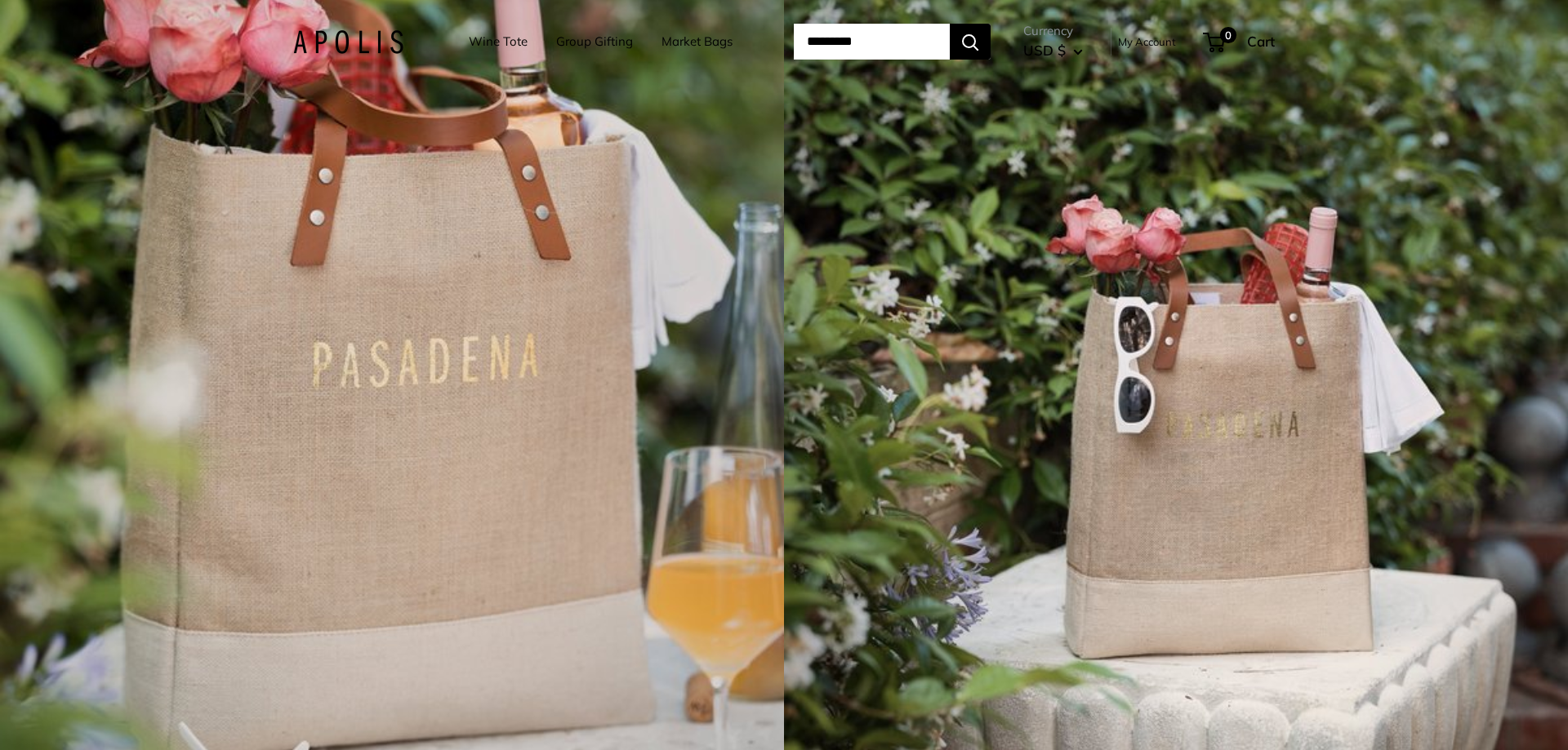
click at [692, 43] on link "Market Bags" at bounding box center [697, 42] width 71 height 23
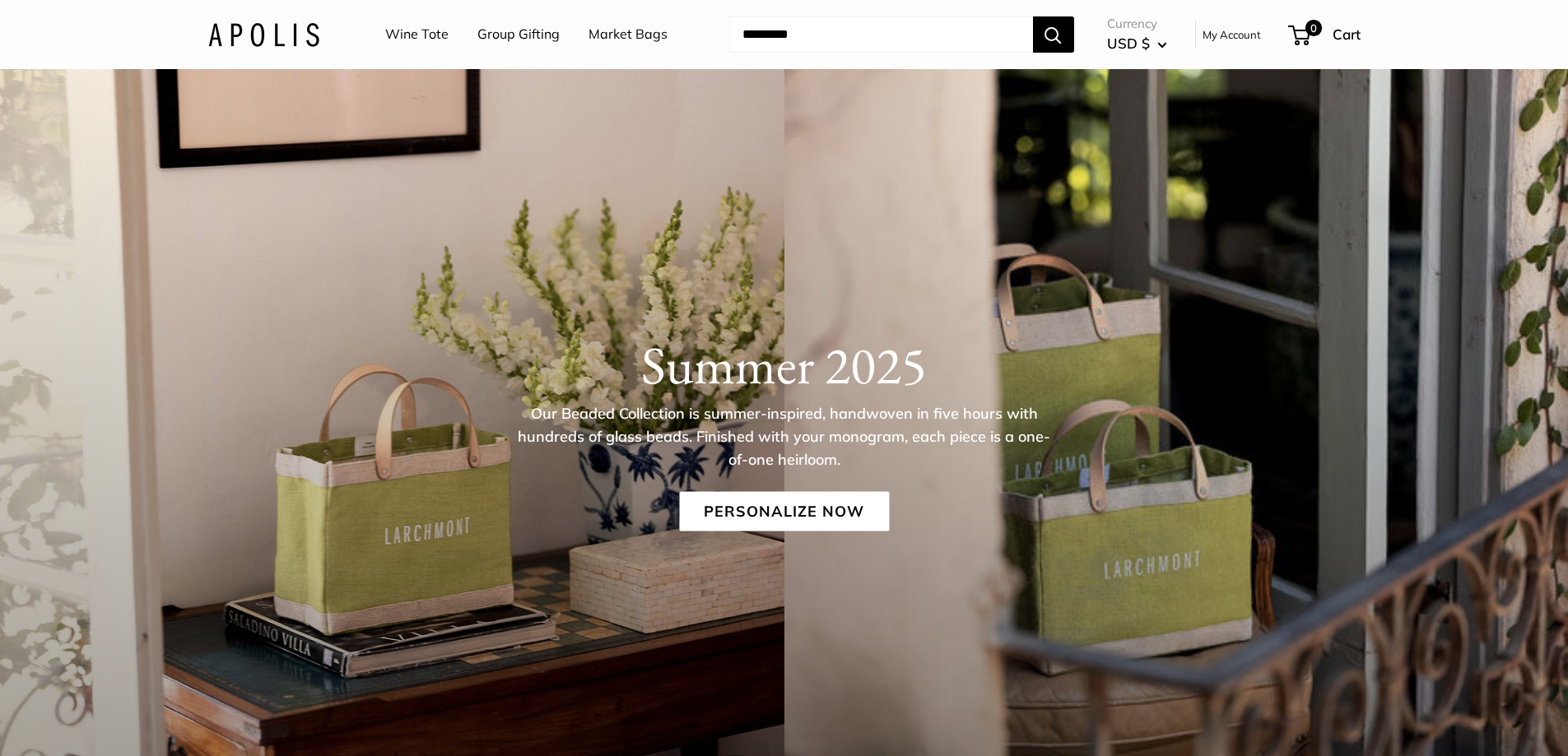
scroll to position [82, 0]
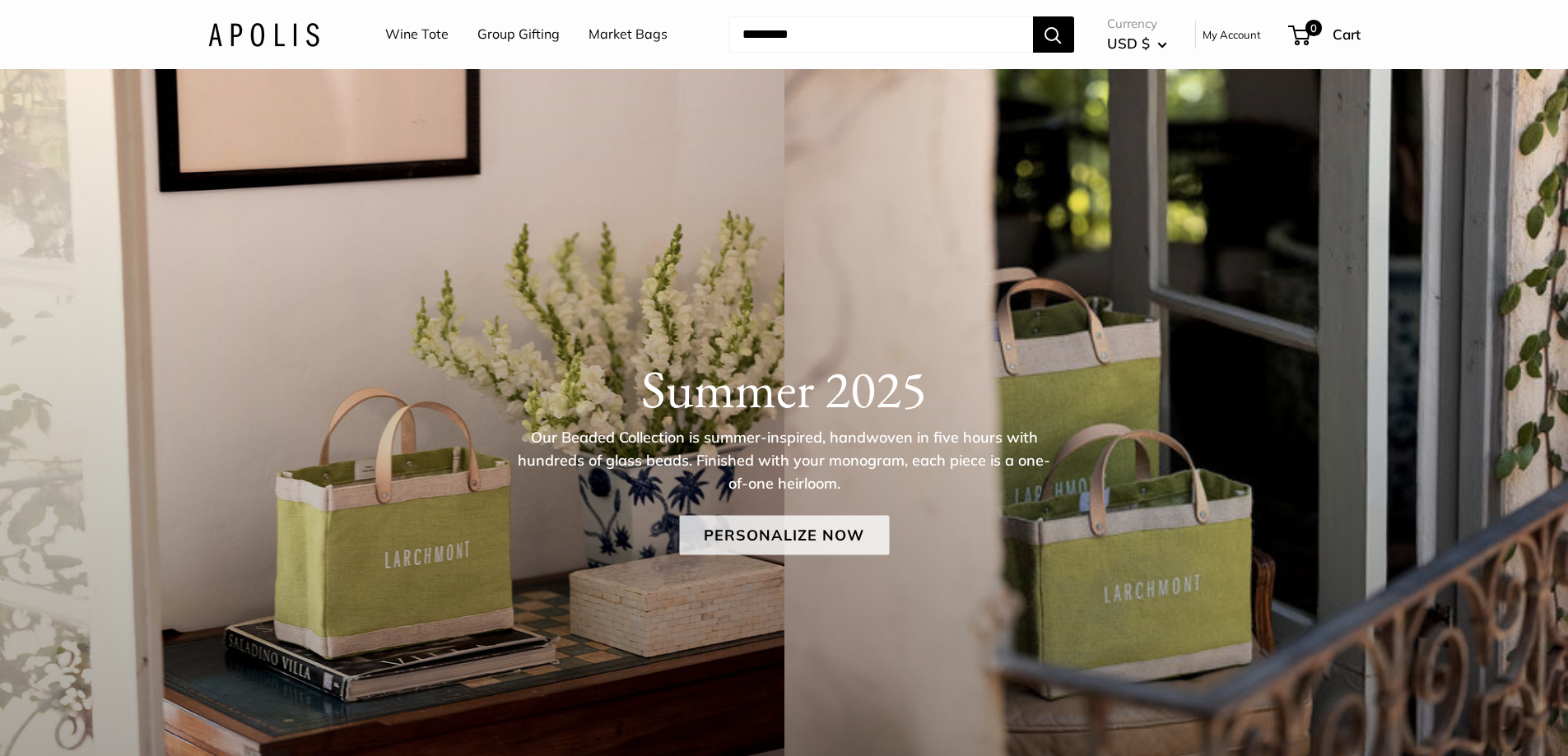
click at [795, 536] on link "Personalize Now" at bounding box center [784, 535] width 210 height 39
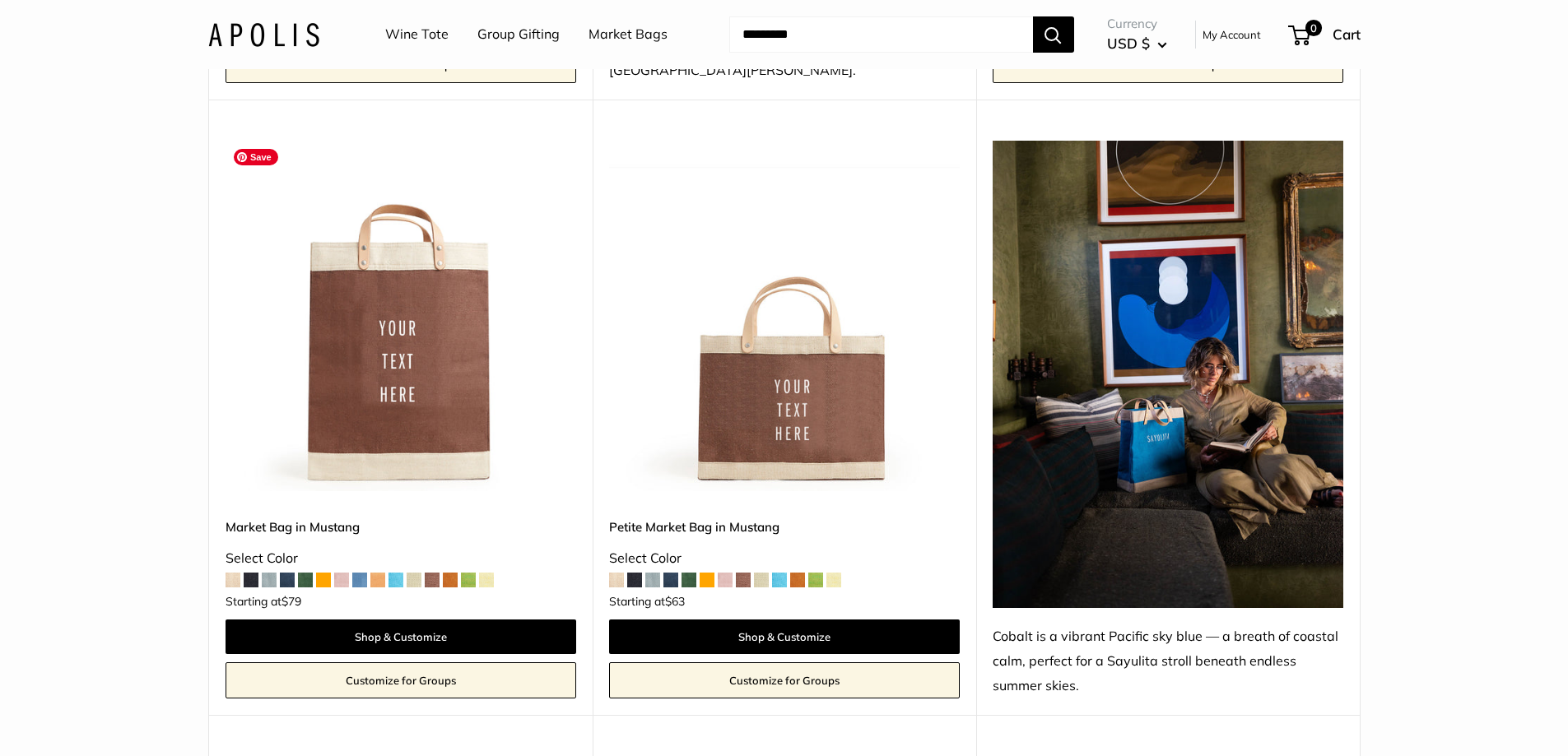
scroll to position [4114, 0]
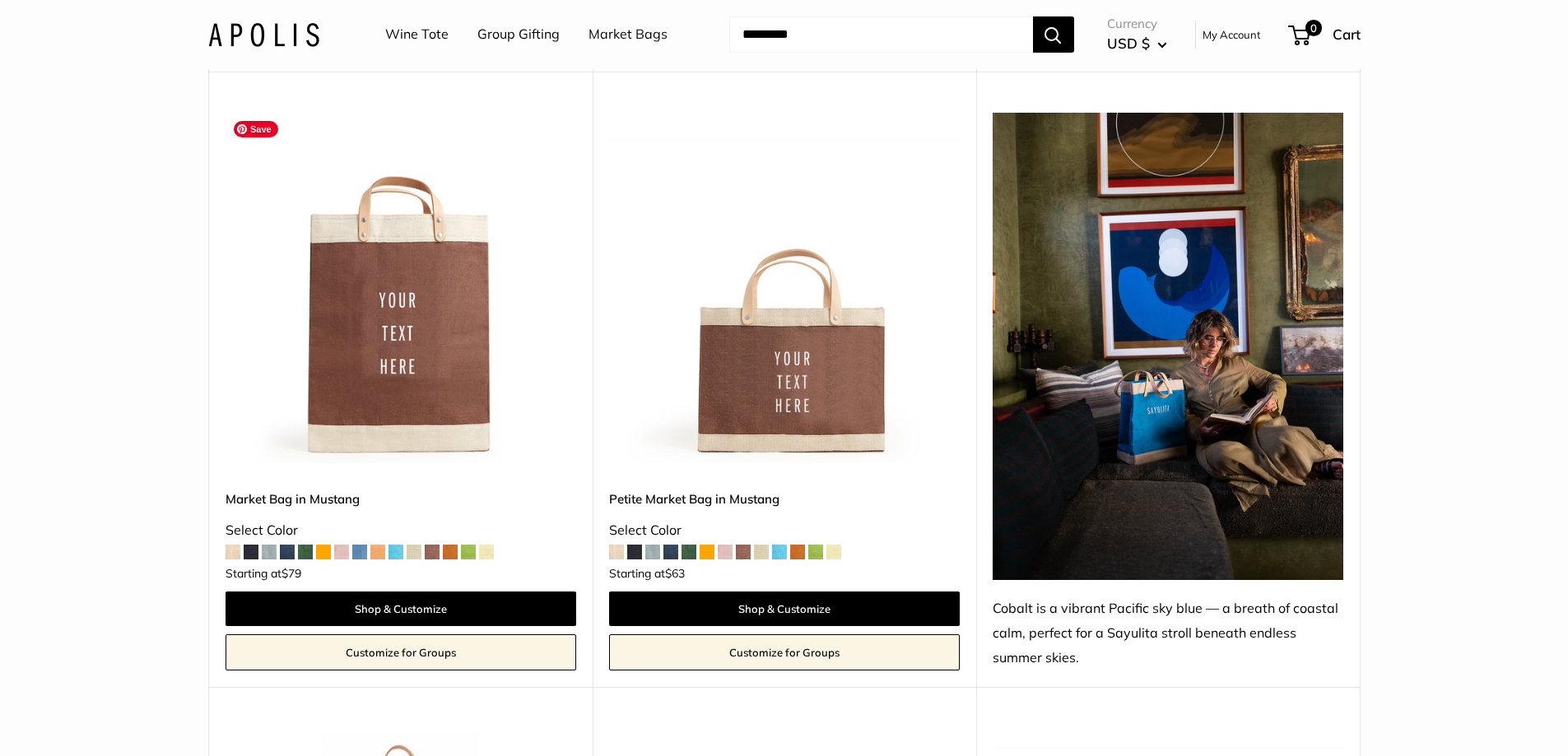
click at [0, 0] on img at bounding box center [0, 0] width 0 height 0
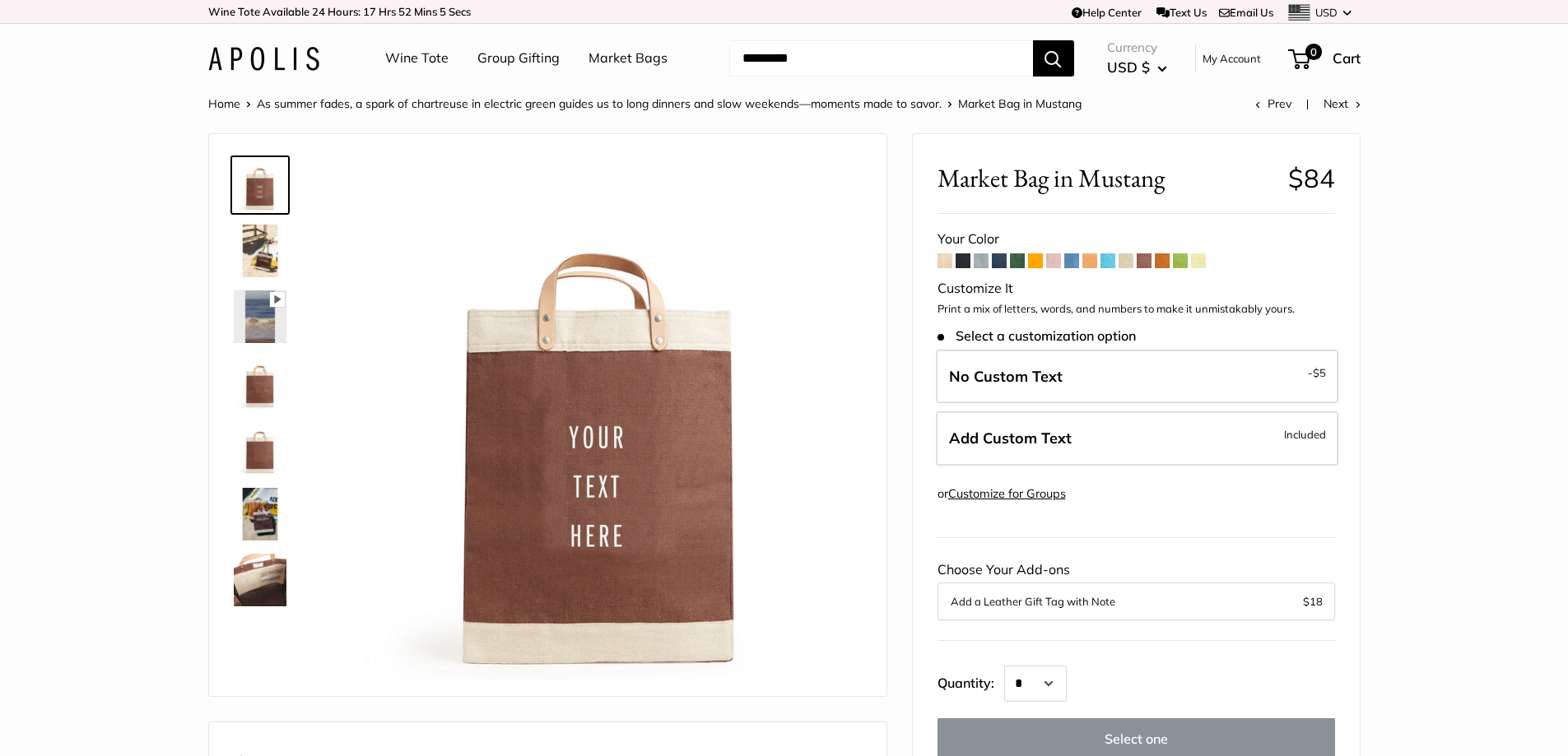
click at [946, 265] on span at bounding box center [945, 261] width 15 height 15
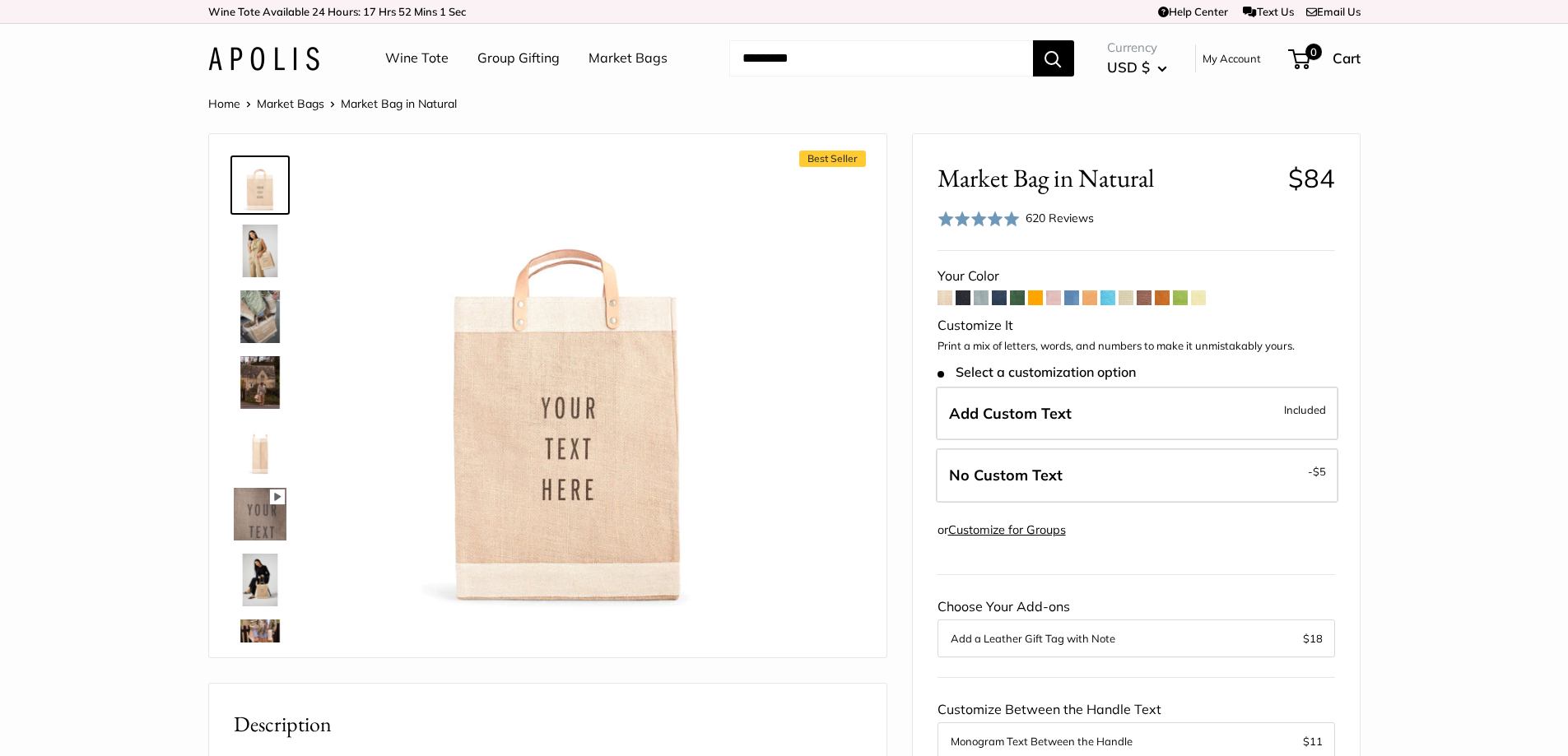
click at [963, 301] on span at bounding box center [963, 298] width 15 height 15
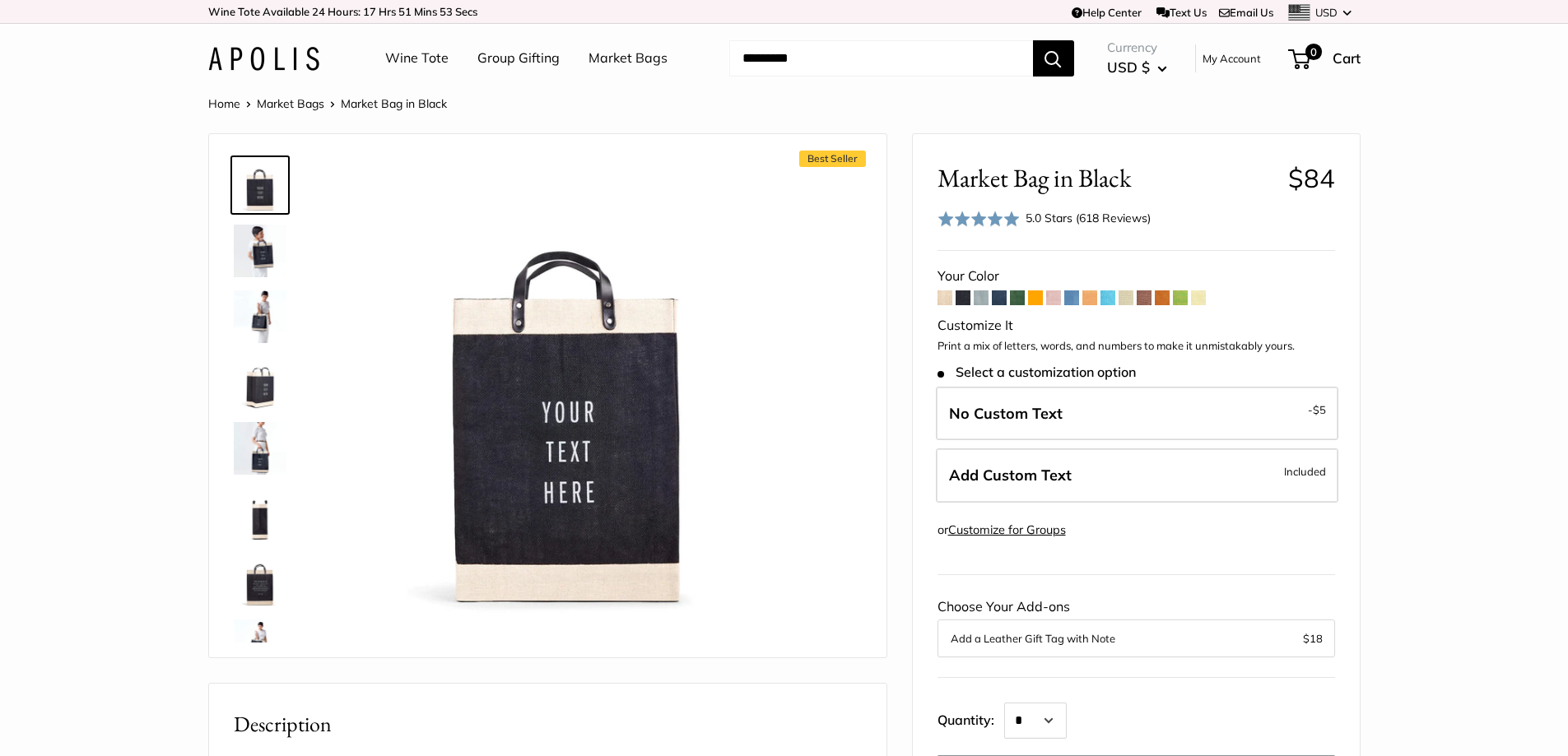
click at [1016, 302] on span at bounding box center [1018, 298] width 15 height 15
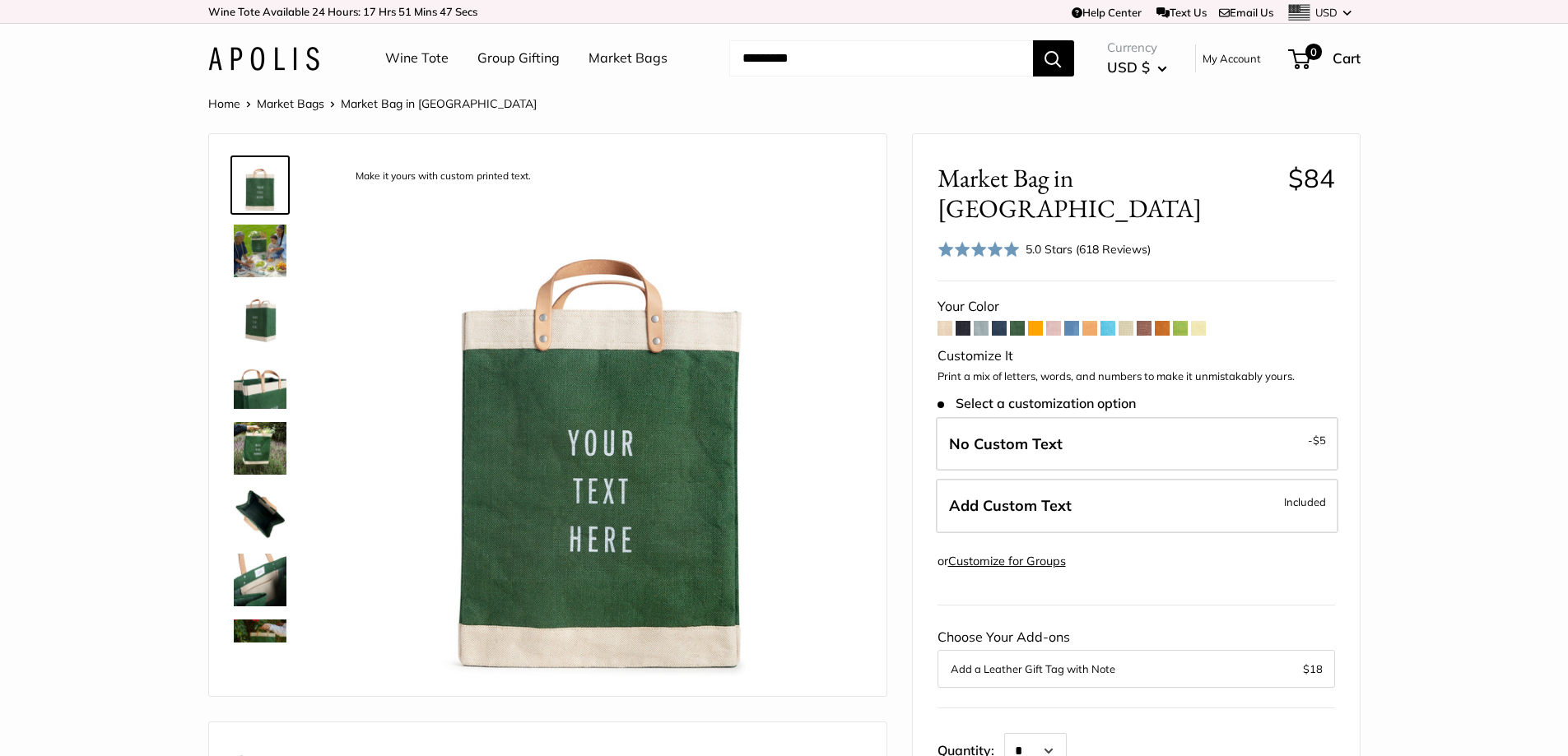
click at [1001, 321] on span at bounding box center [999, 328] width 15 height 15
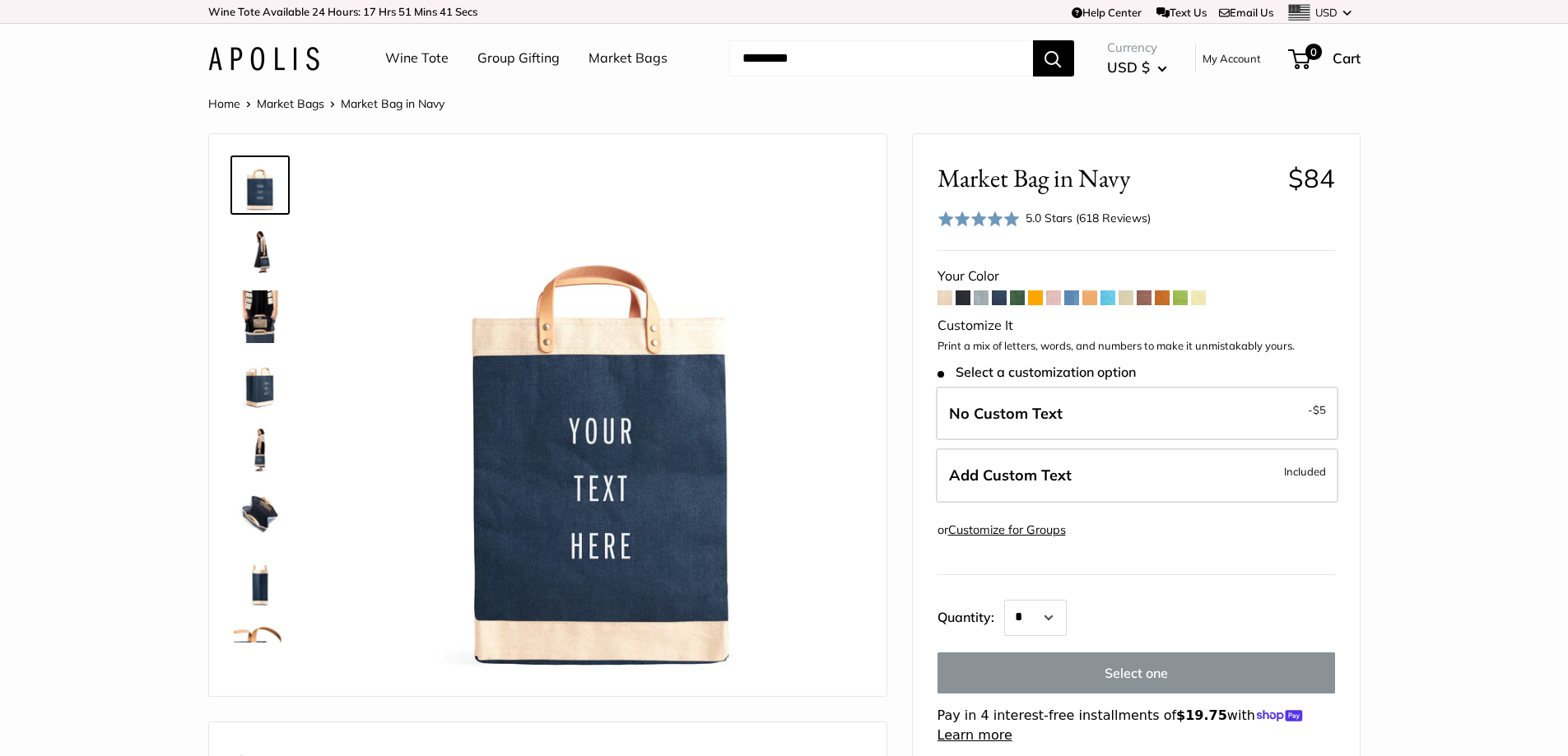
click at [1088, 297] on span at bounding box center [1090, 298] width 15 height 15
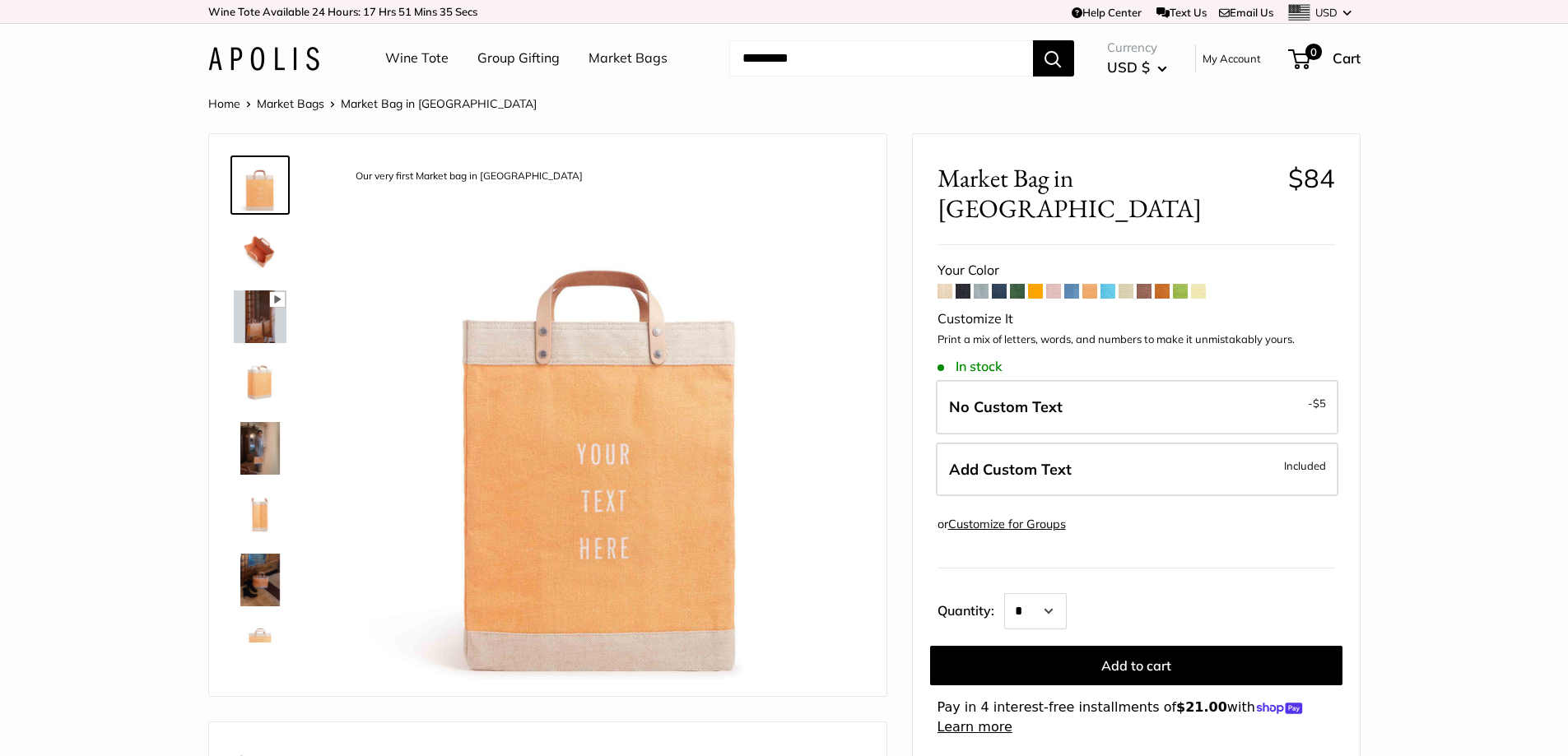
click at [1112, 284] on span at bounding box center [1108, 291] width 15 height 15
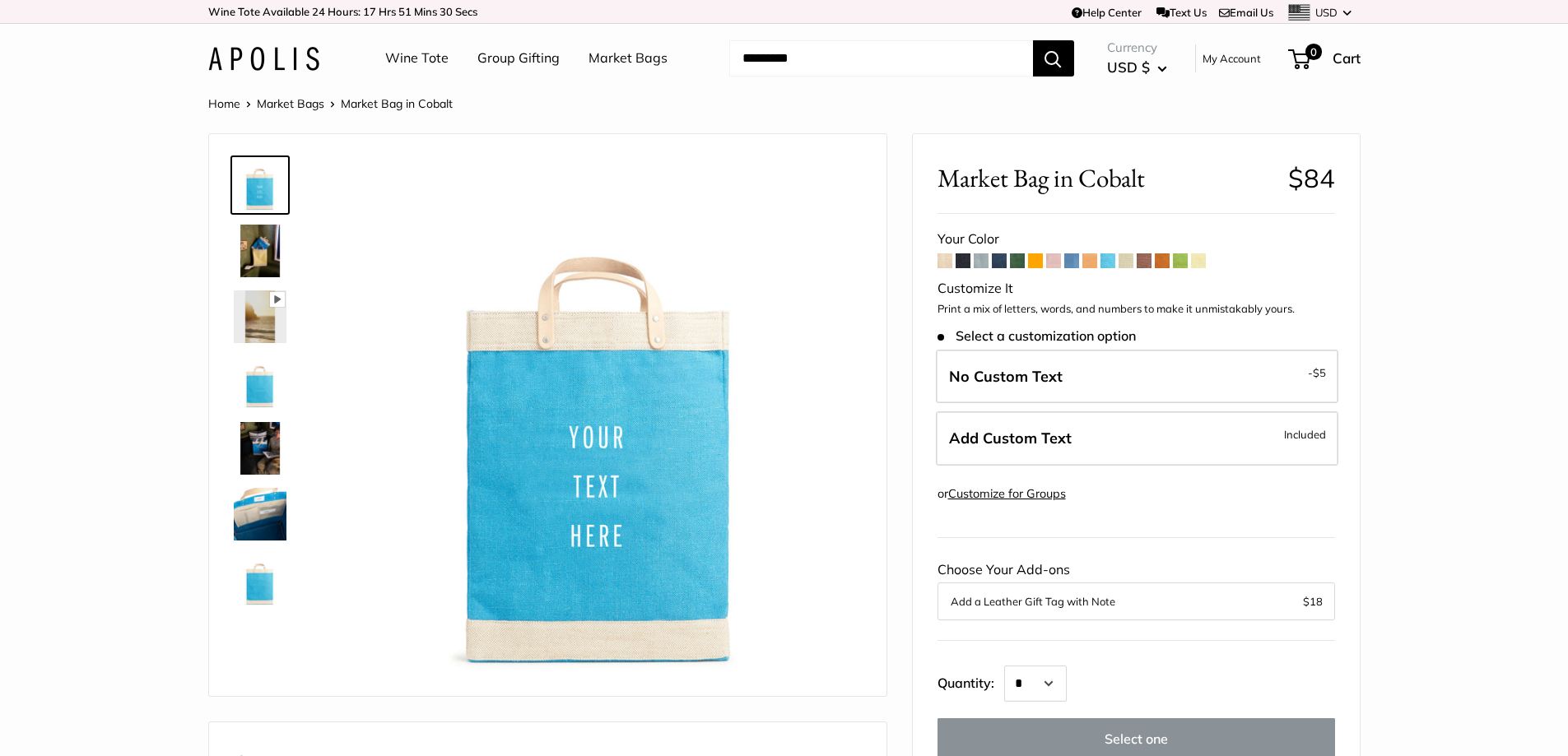
click at [1148, 263] on span at bounding box center [1144, 261] width 15 height 15
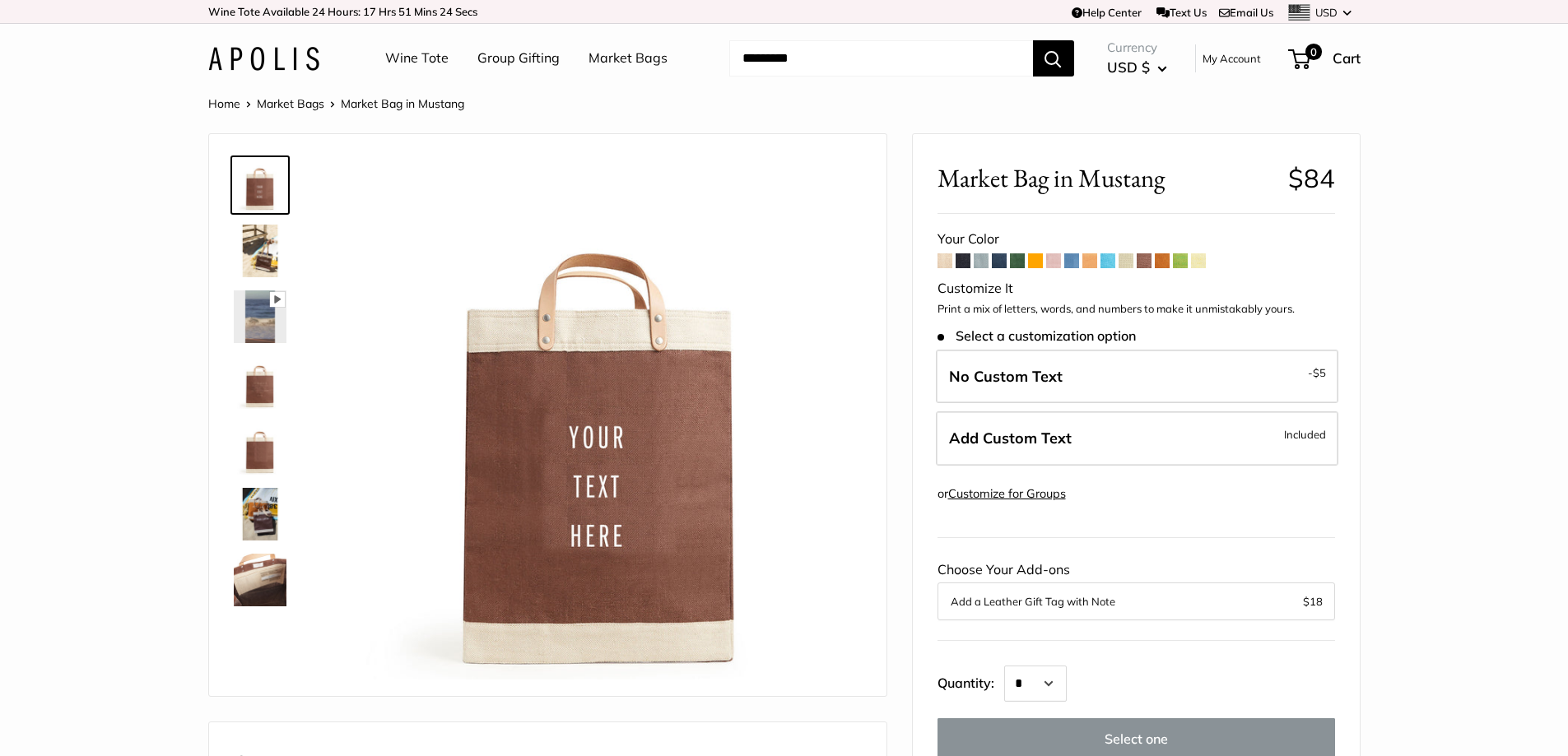
click at [1169, 260] on span at bounding box center [1163, 261] width 15 height 15
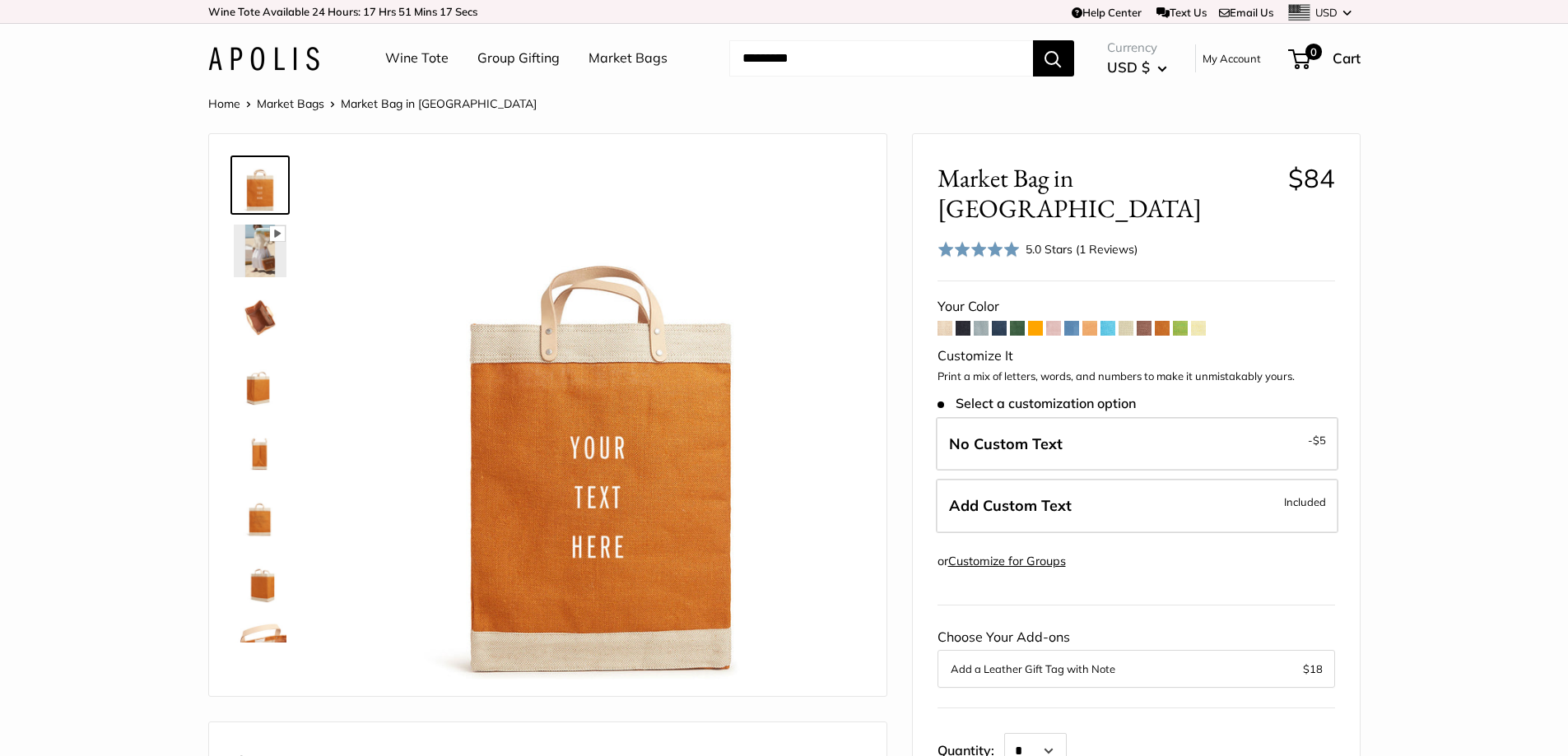
click at [1182, 321] on span at bounding box center [1181, 328] width 15 height 15
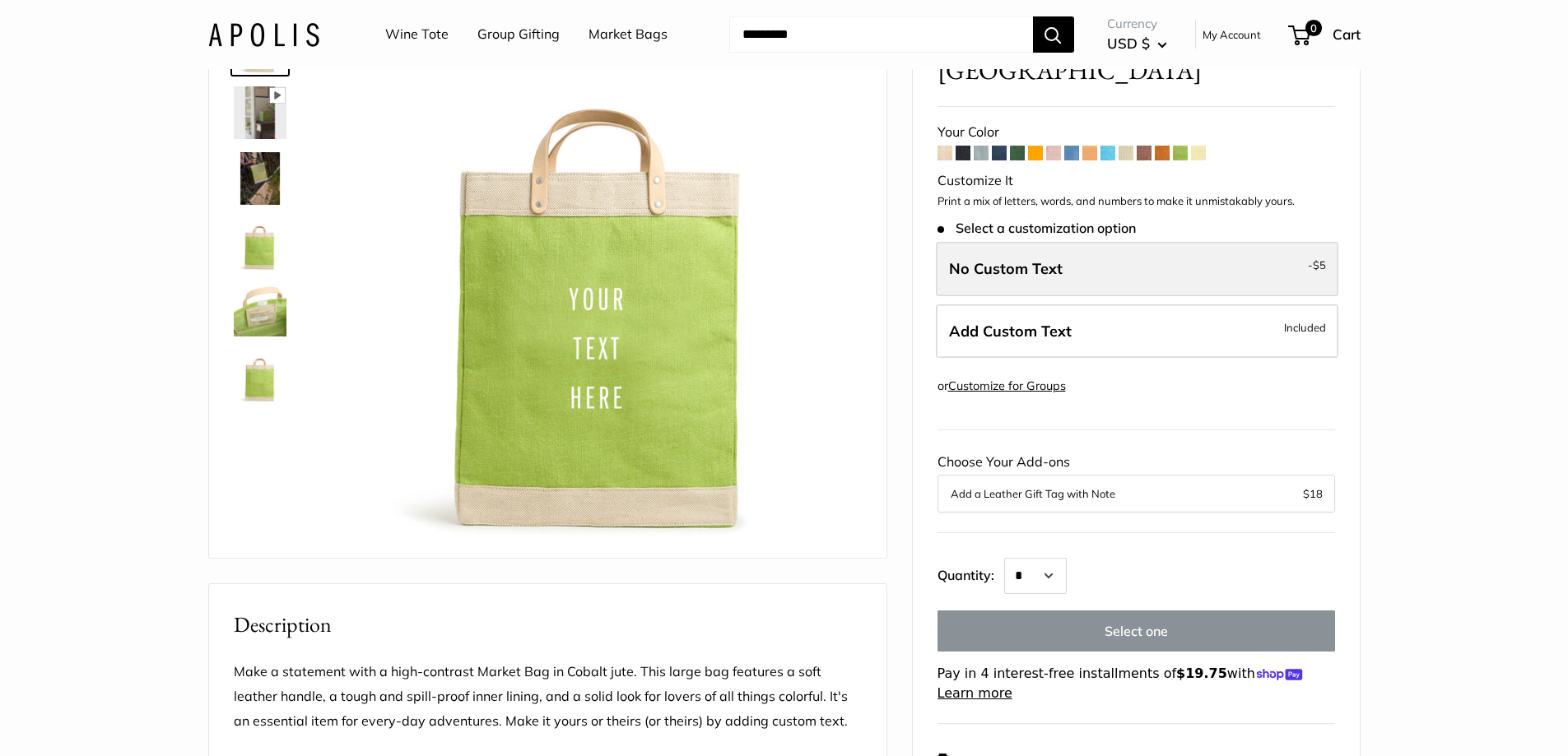
scroll to position [165, 0]
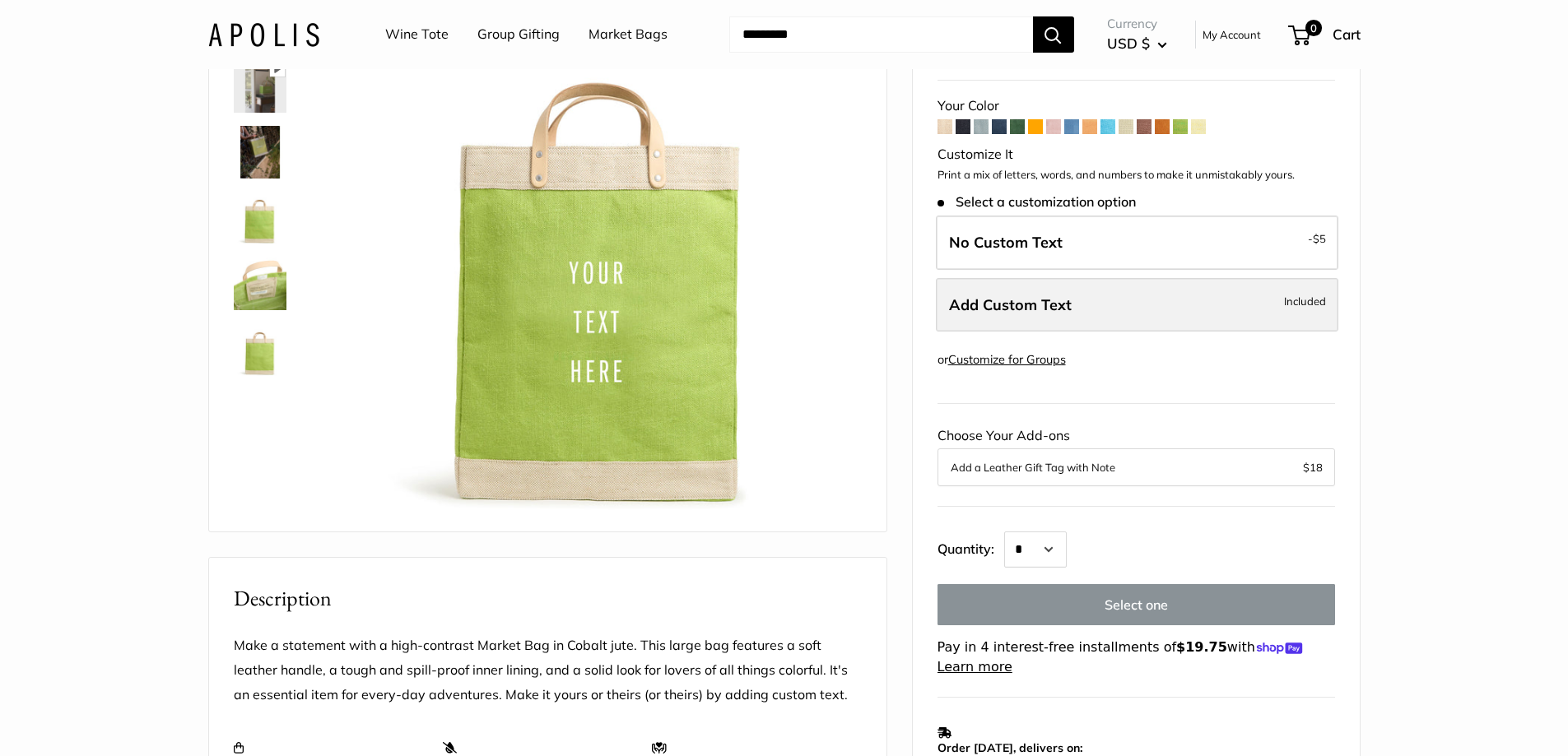
click at [1191, 295] on label "Add Custom Text Included" at bounding box center [1137, 305] width 403 height 54
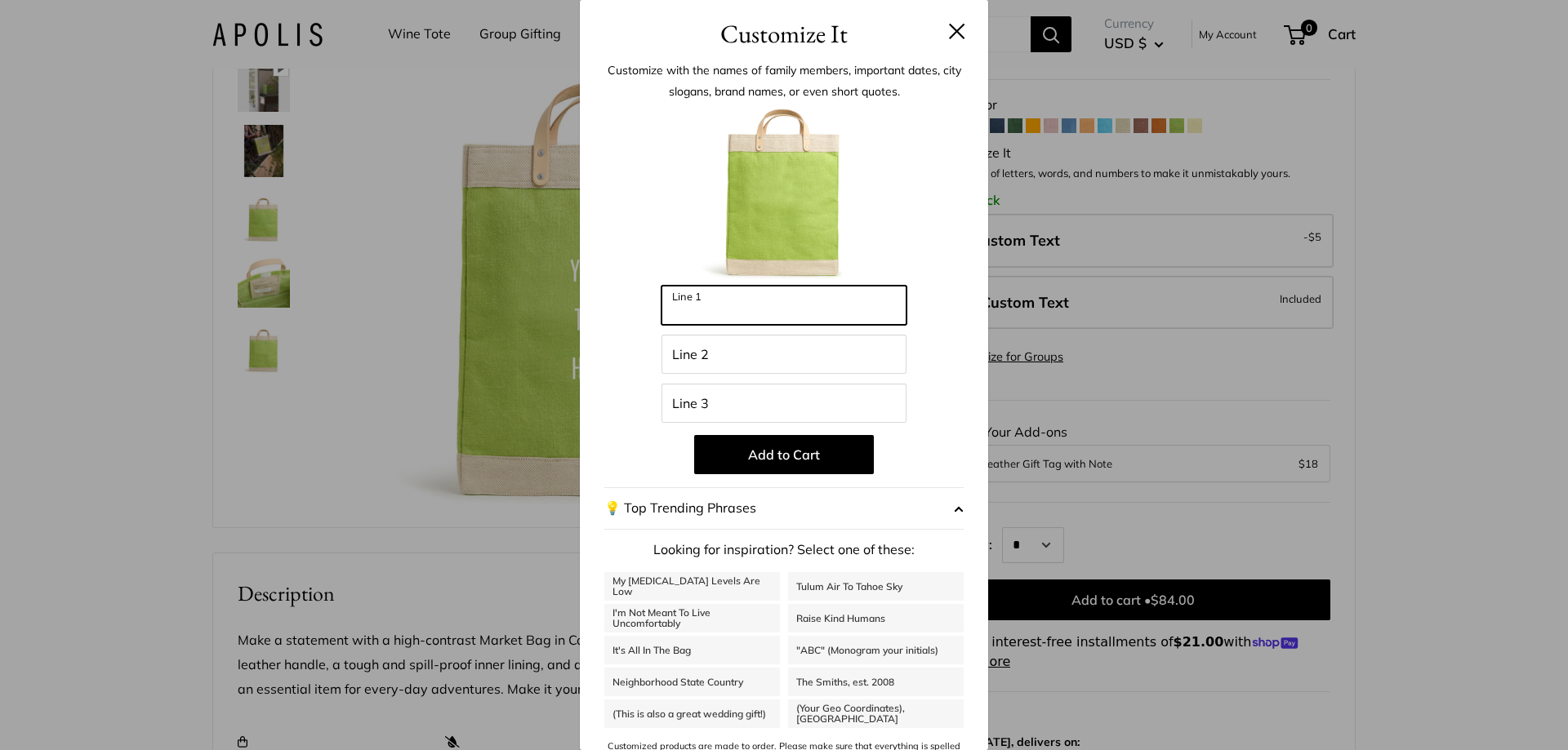
click at [792, 309] on input "Line 1" at bounding box center [784, 305] width 245 height 39
type input "*********"
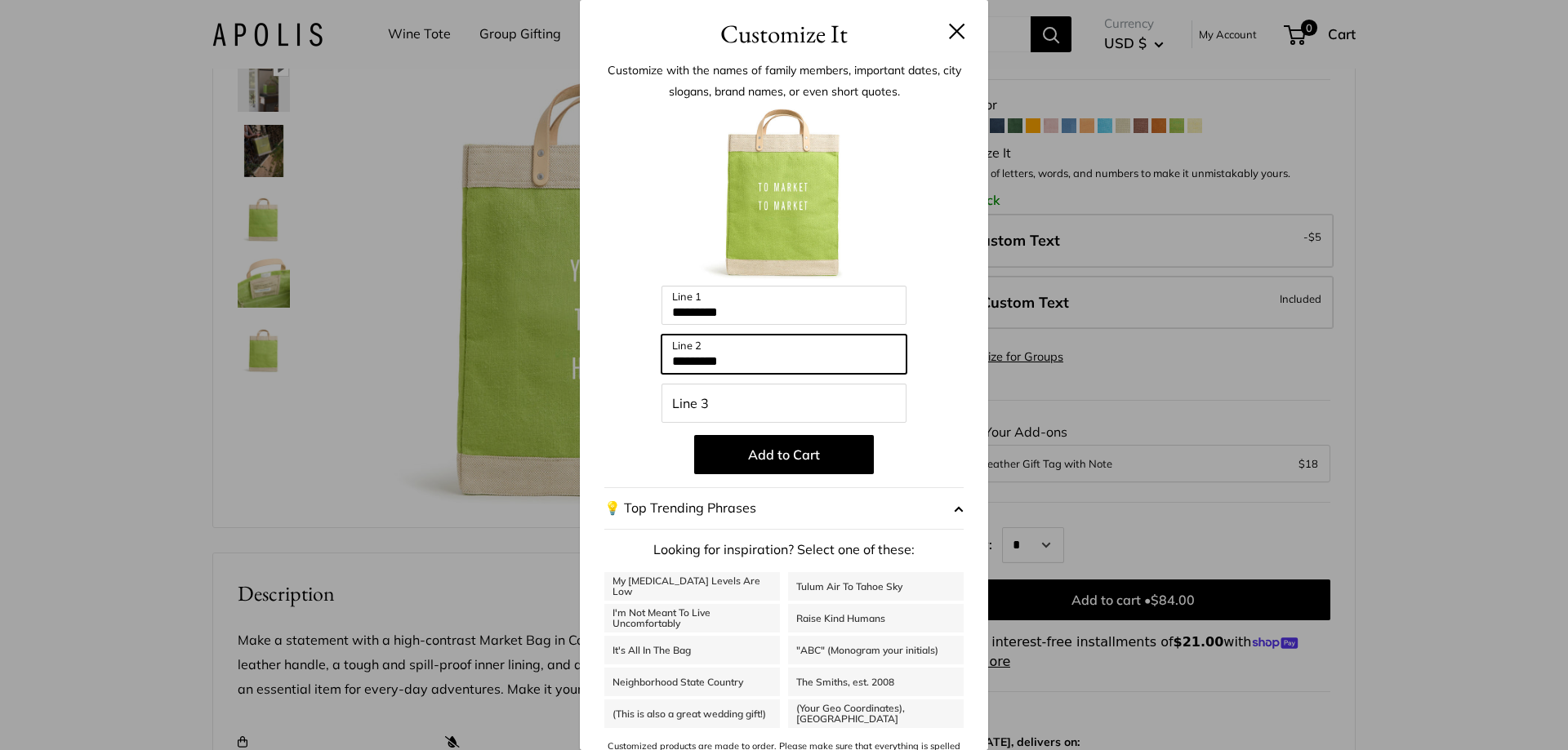
type input "*********"
click at [949, 32] on button at bounding box center [957, 32] width 17 height 17
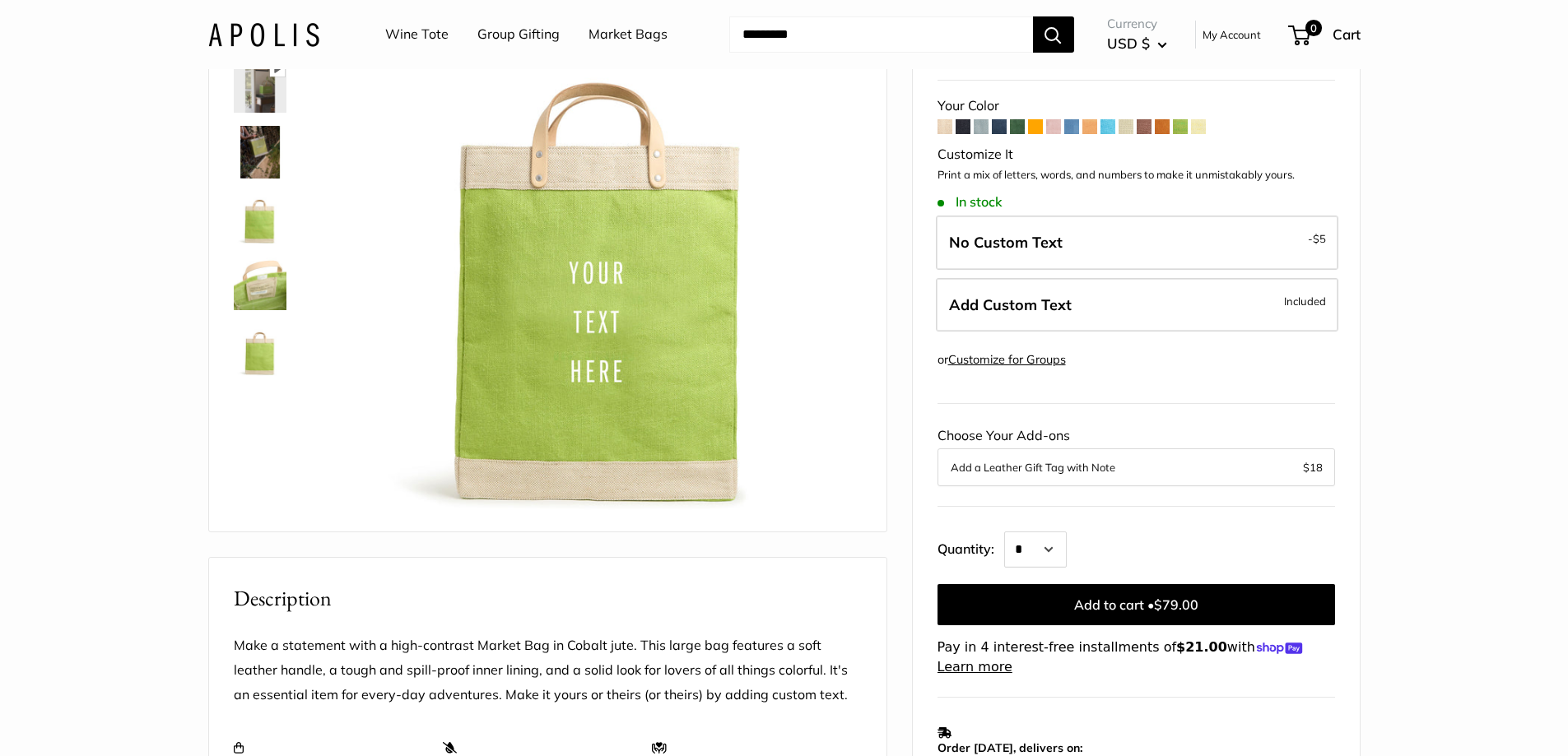
click at [401, 33] on link "Wine Tote" at bounding box center [417, 34] width 64 height 24
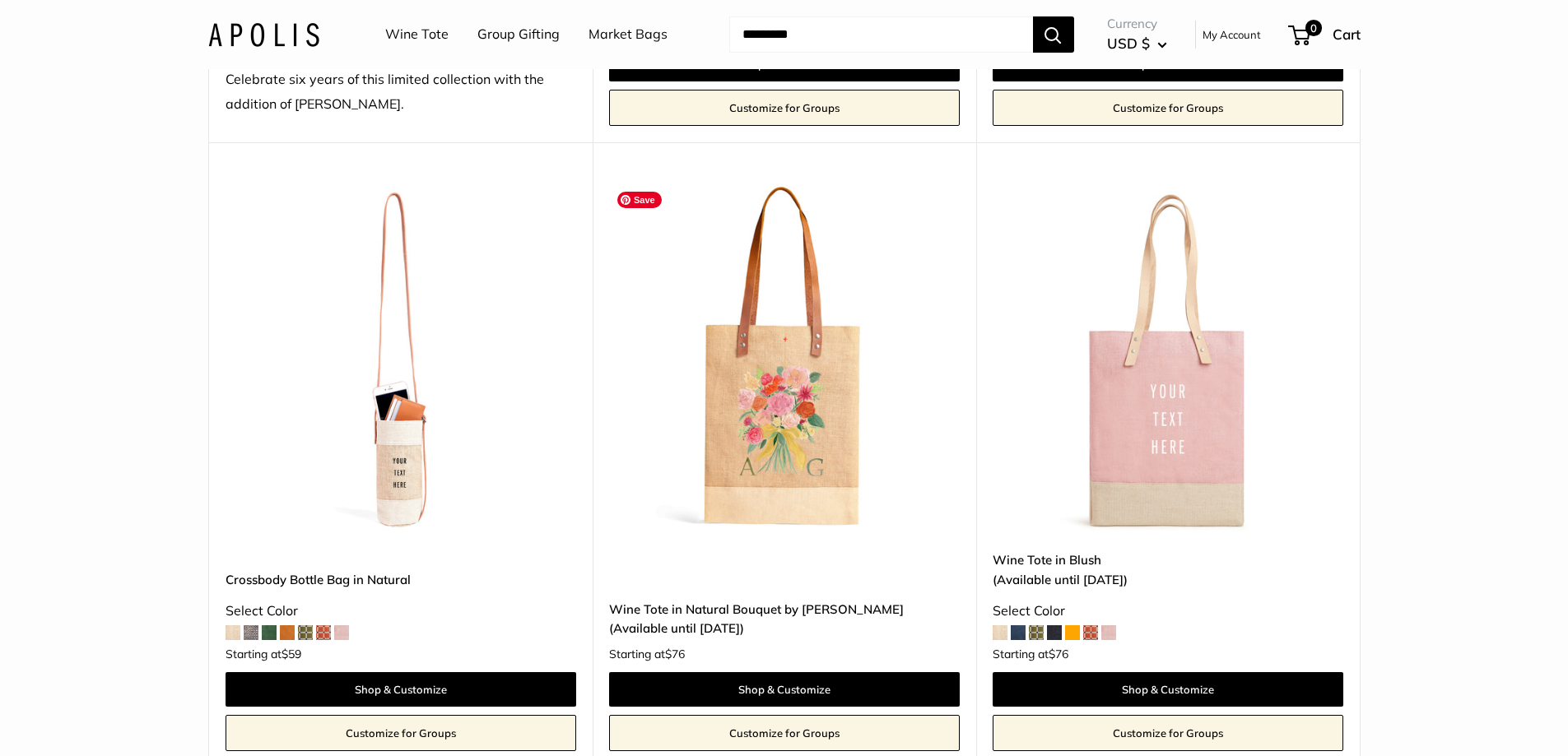
scroll to position [823, 0]
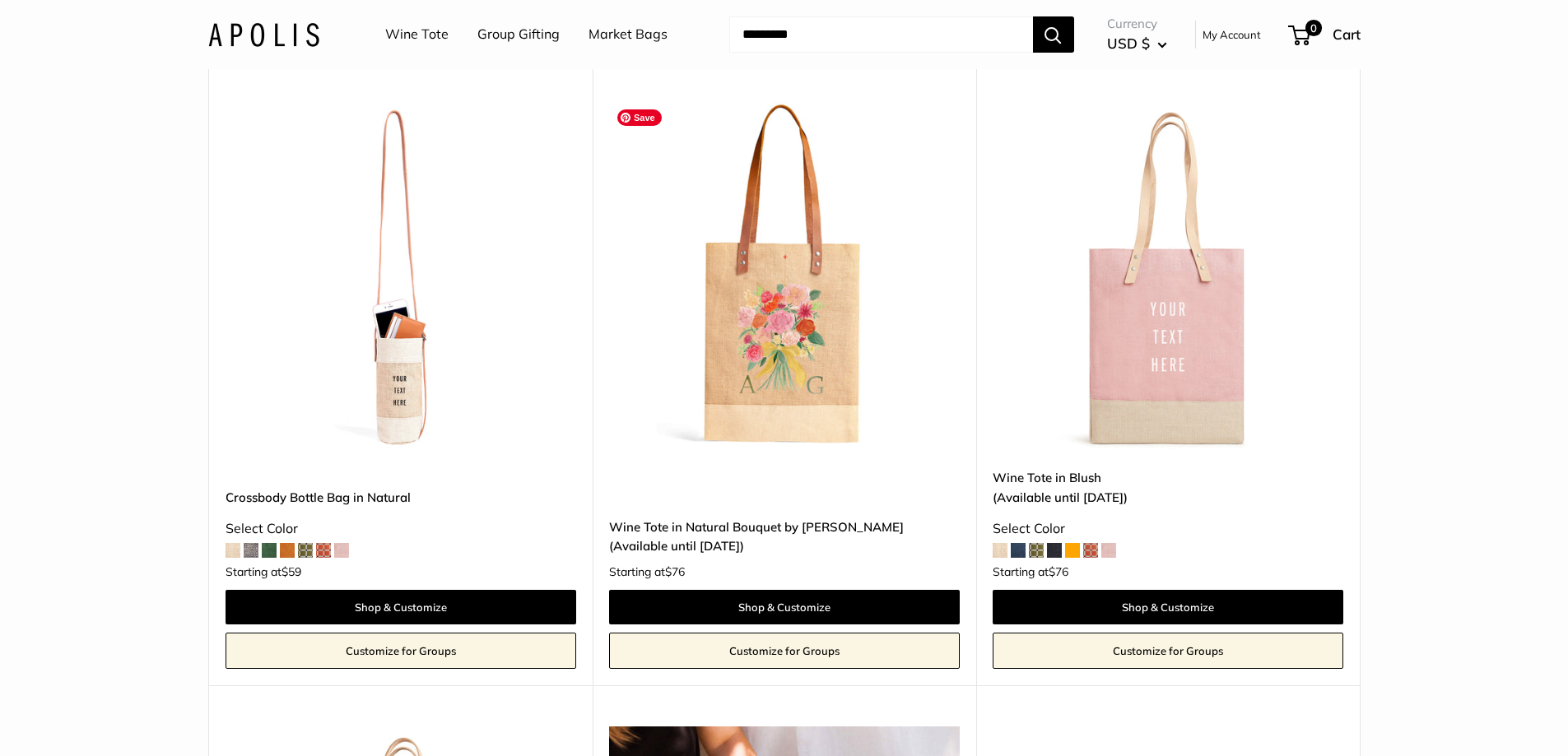
click at [0, 0] on img at bounding box center [0, 0] width 0 height 0
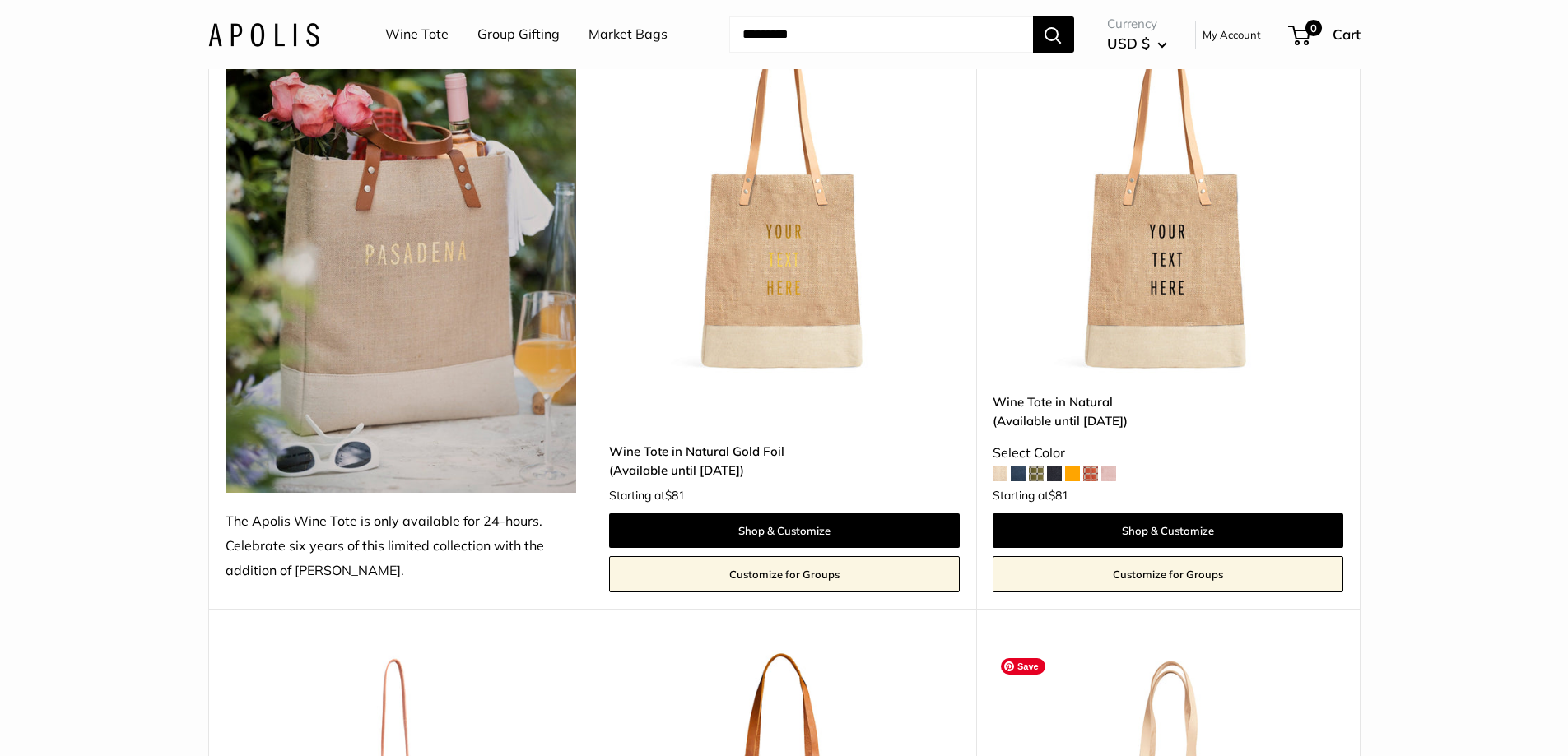
scroll to position [247, 0]
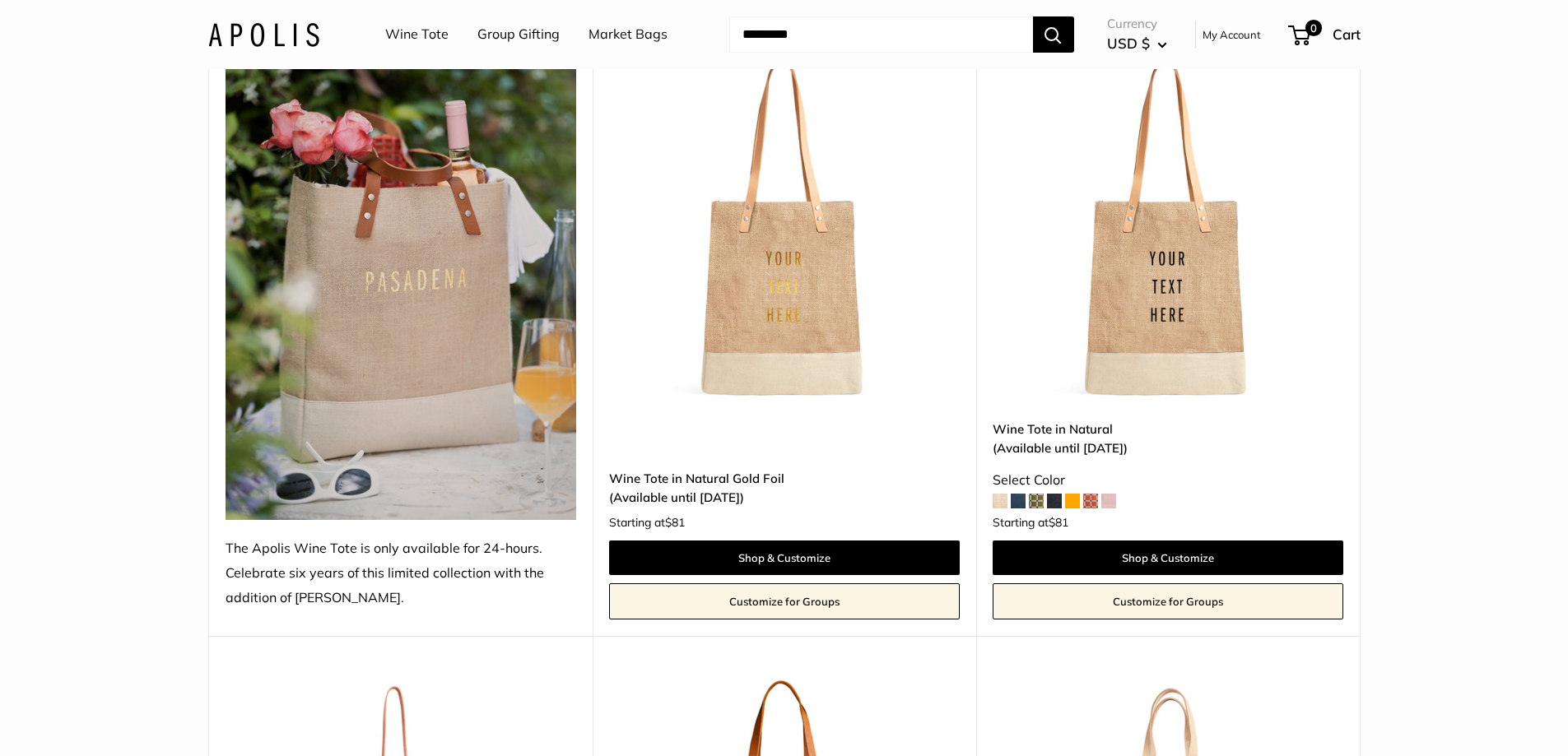
click at [1421, 34] on header "Wine Tote Group Gifting Market Bags Need help? Text Us: 20919 hello@apolisgloba…" at bounding box center [784, 34] width 1568 height 69
click at [0, 0] on img at bounding box center [0, 0] width 0 height 0
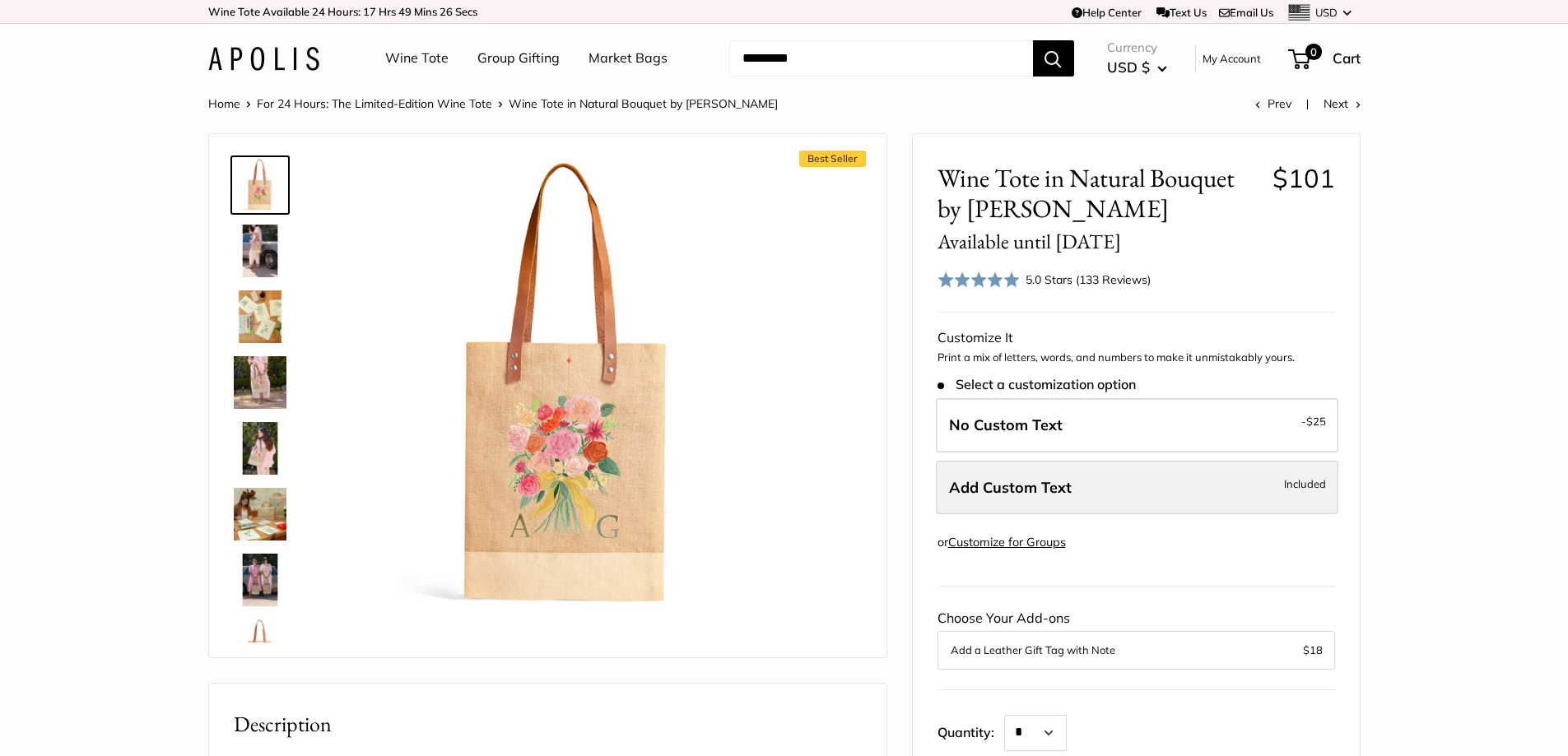
click at [1298, 492] on span "Included" at bounding box center [1305, 484] width 42 height 20
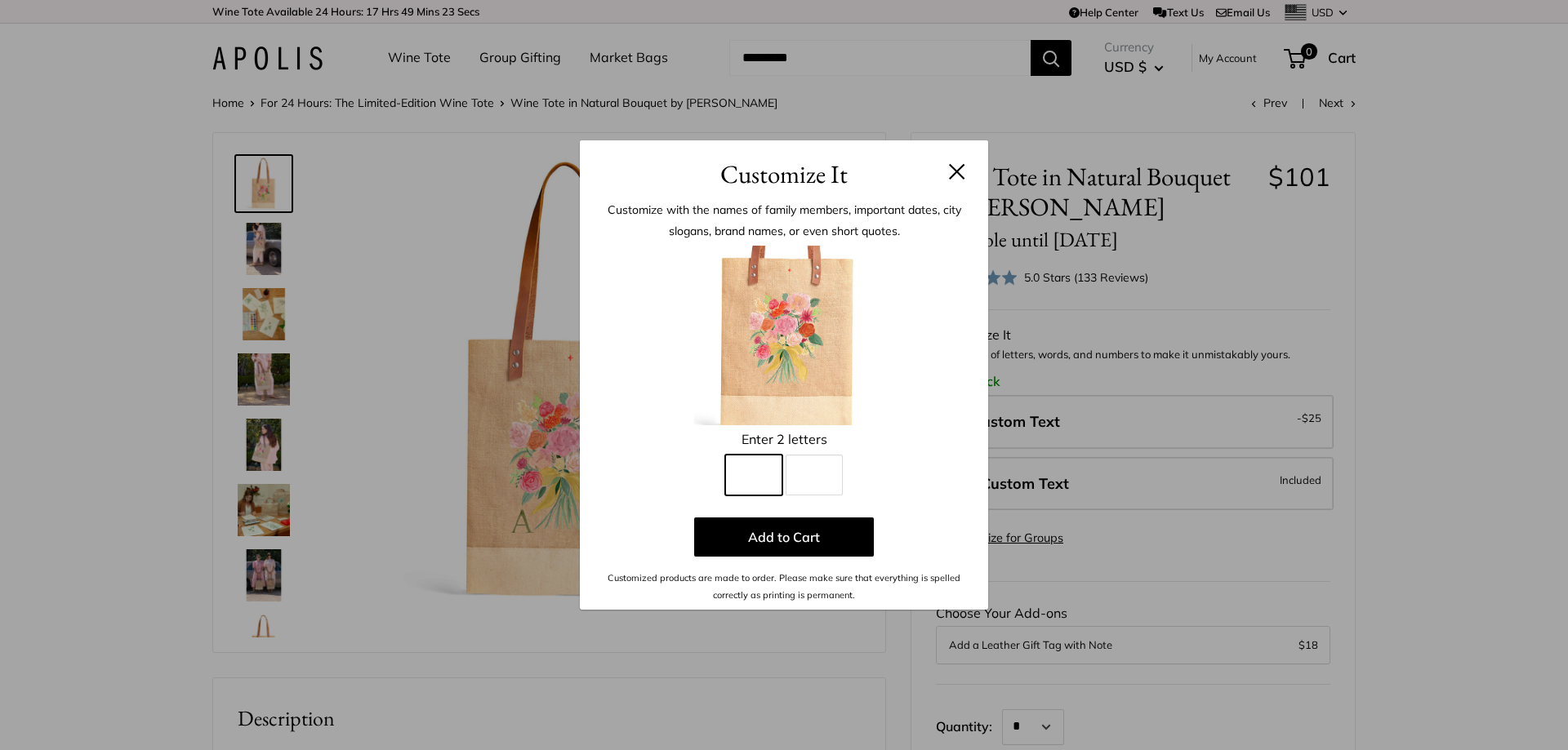
click at [764, 473] on input "Line 1" at bounding box center [754, 474] width 57 height 41
type input "*"
click at [828, 471] on input "Line 2" at bounding box center [814, 474] width 57 height 41
type input "*"
click at [959, 172] on button at bounding box center [957, 172] width 17 height 17
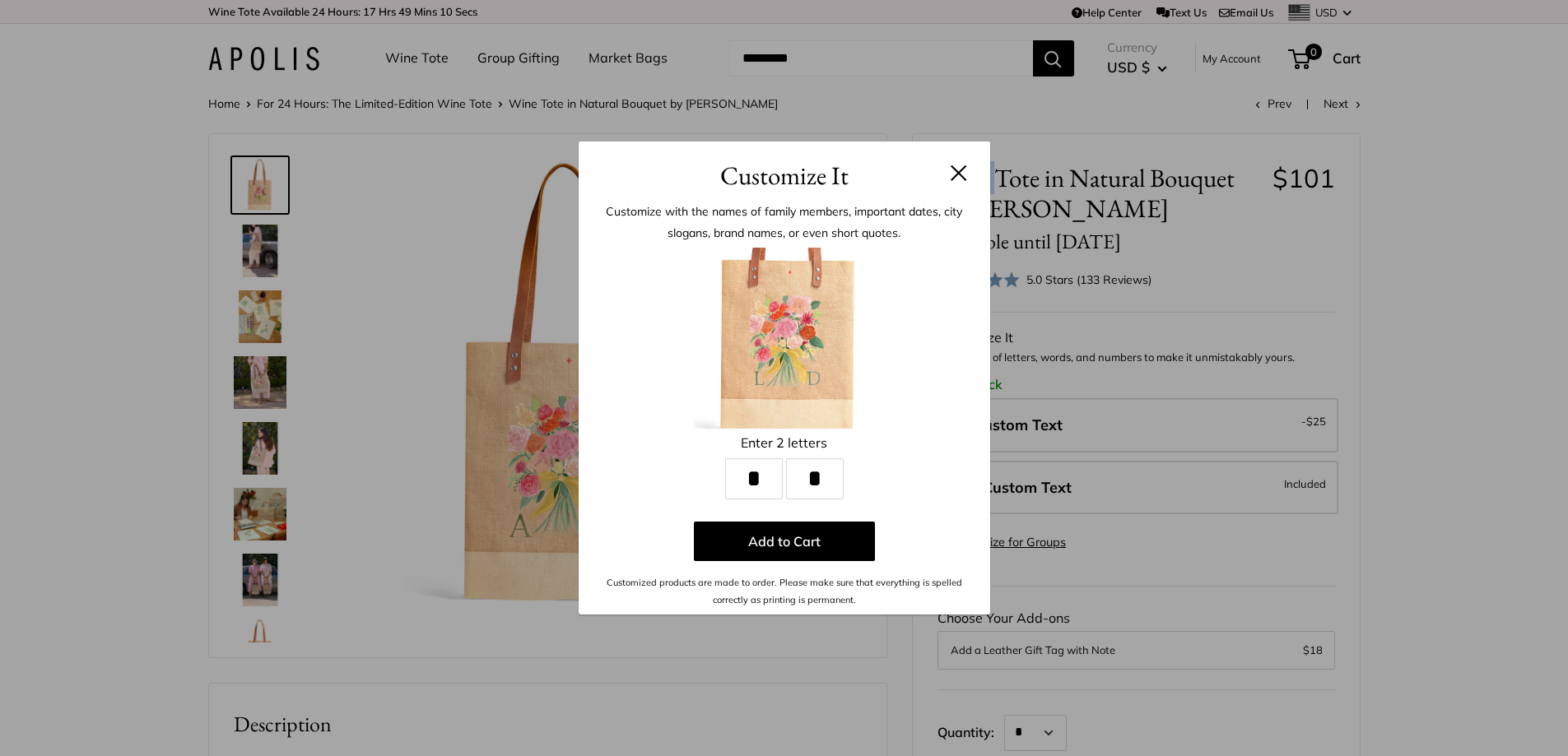
click at [967, 173] on span "Wine Tote in Natural Bouquet by Amy Logsdon Available until Aug 10" at bounding box center [1098, 209] width 322 height 92
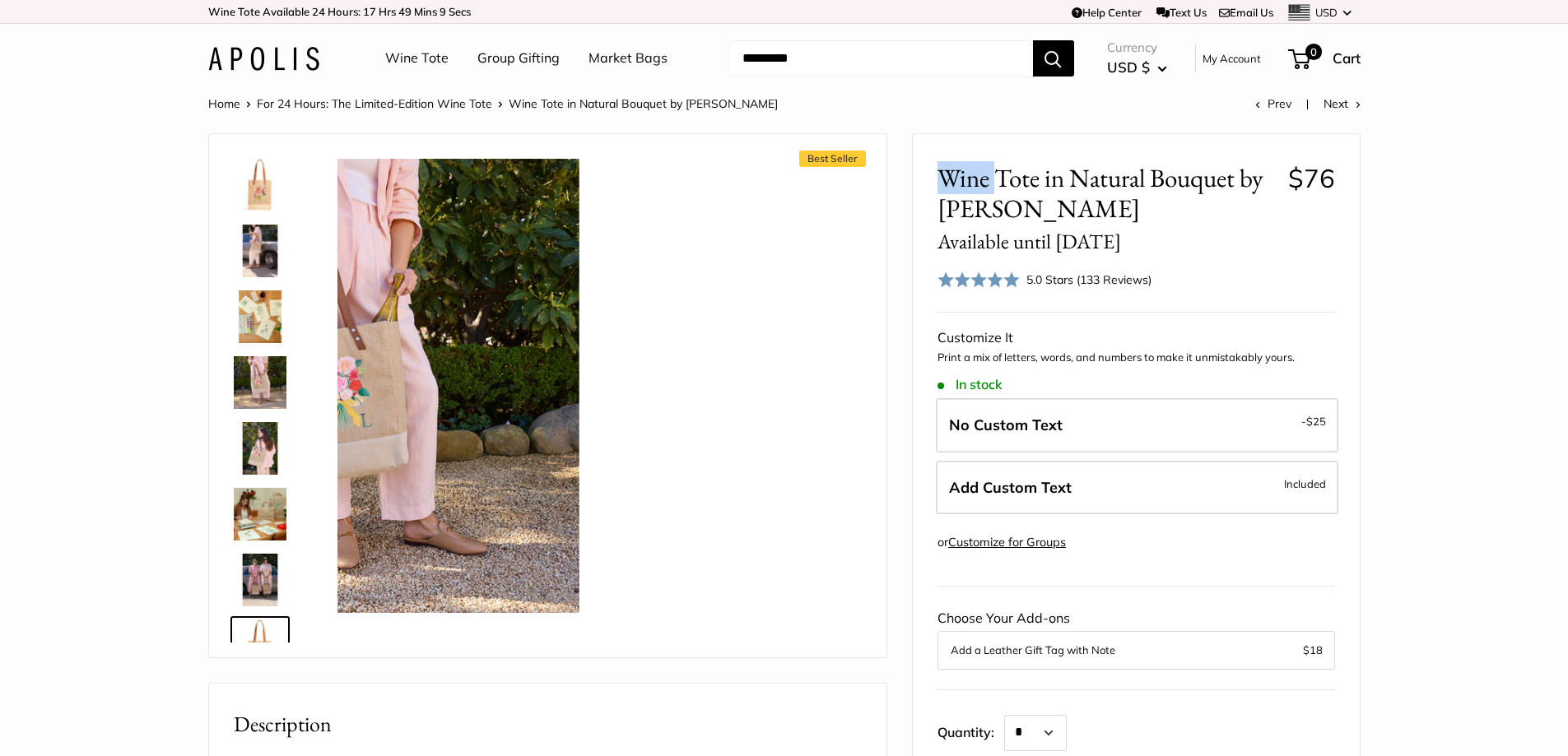
scroll to position [39, 0]
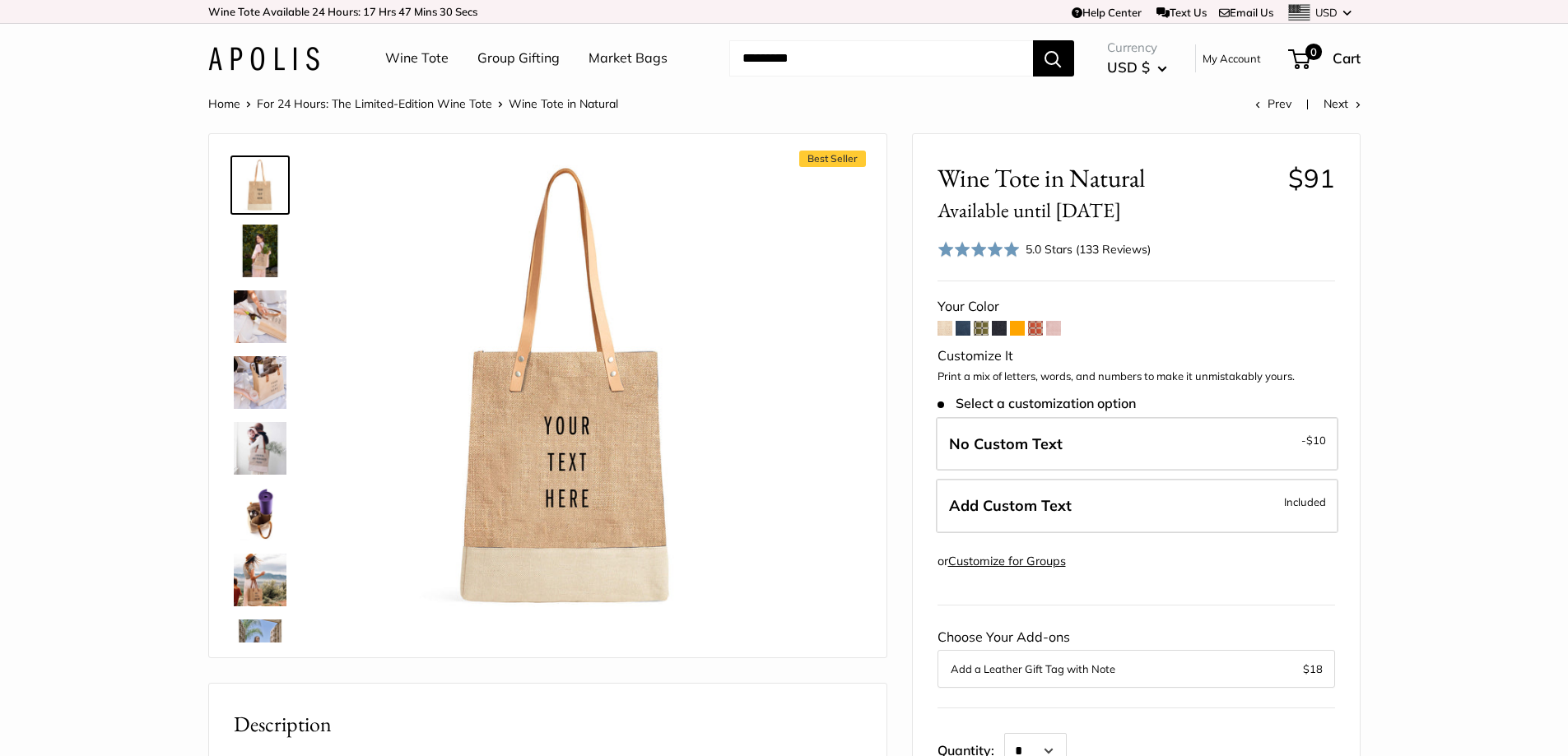
click at [256, 464] on img at bounding box center [260, 448] width 53 height 53
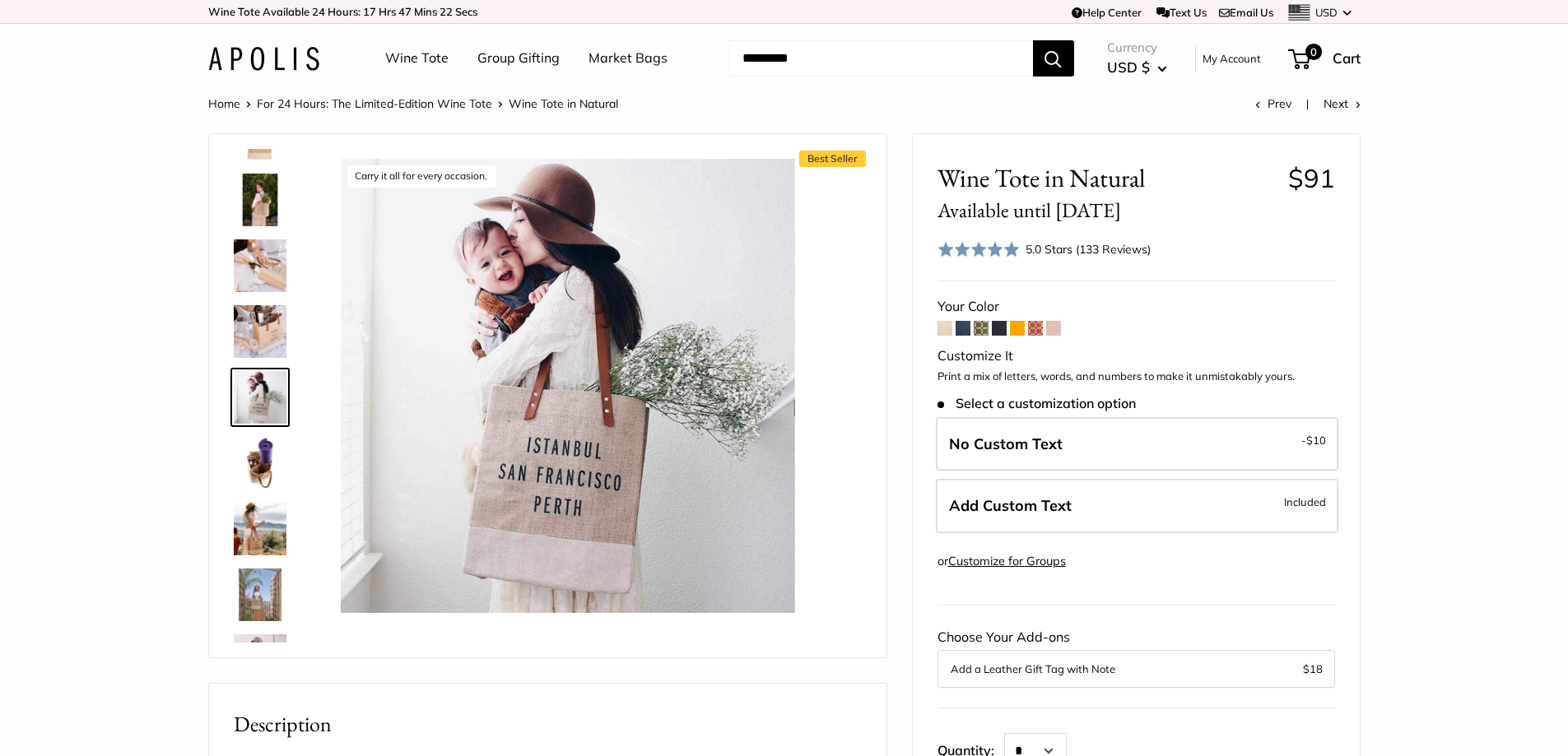
click at [250, 333] on img at bounding box center [260, 332] width 53 height 53
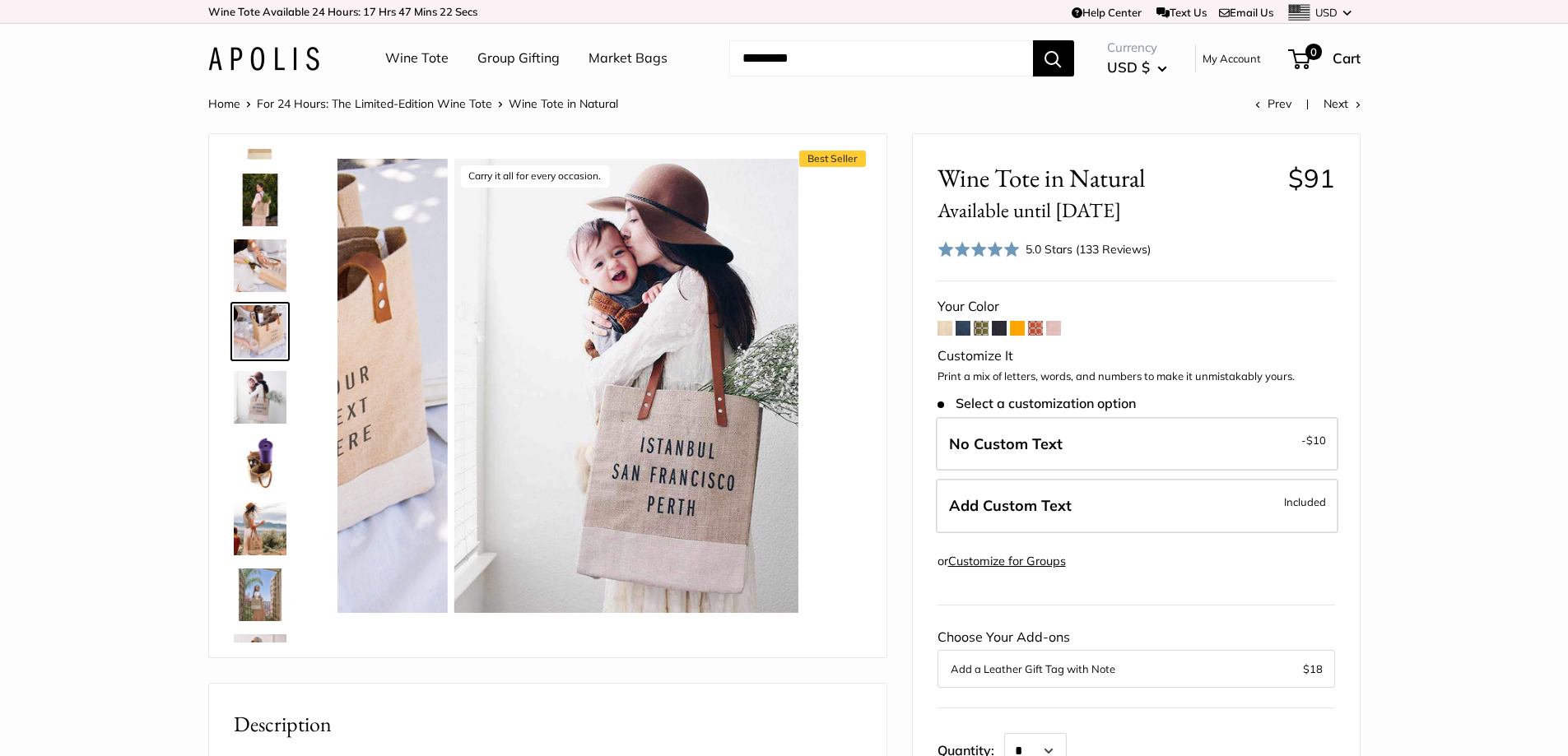
scroll to position [0, 0]
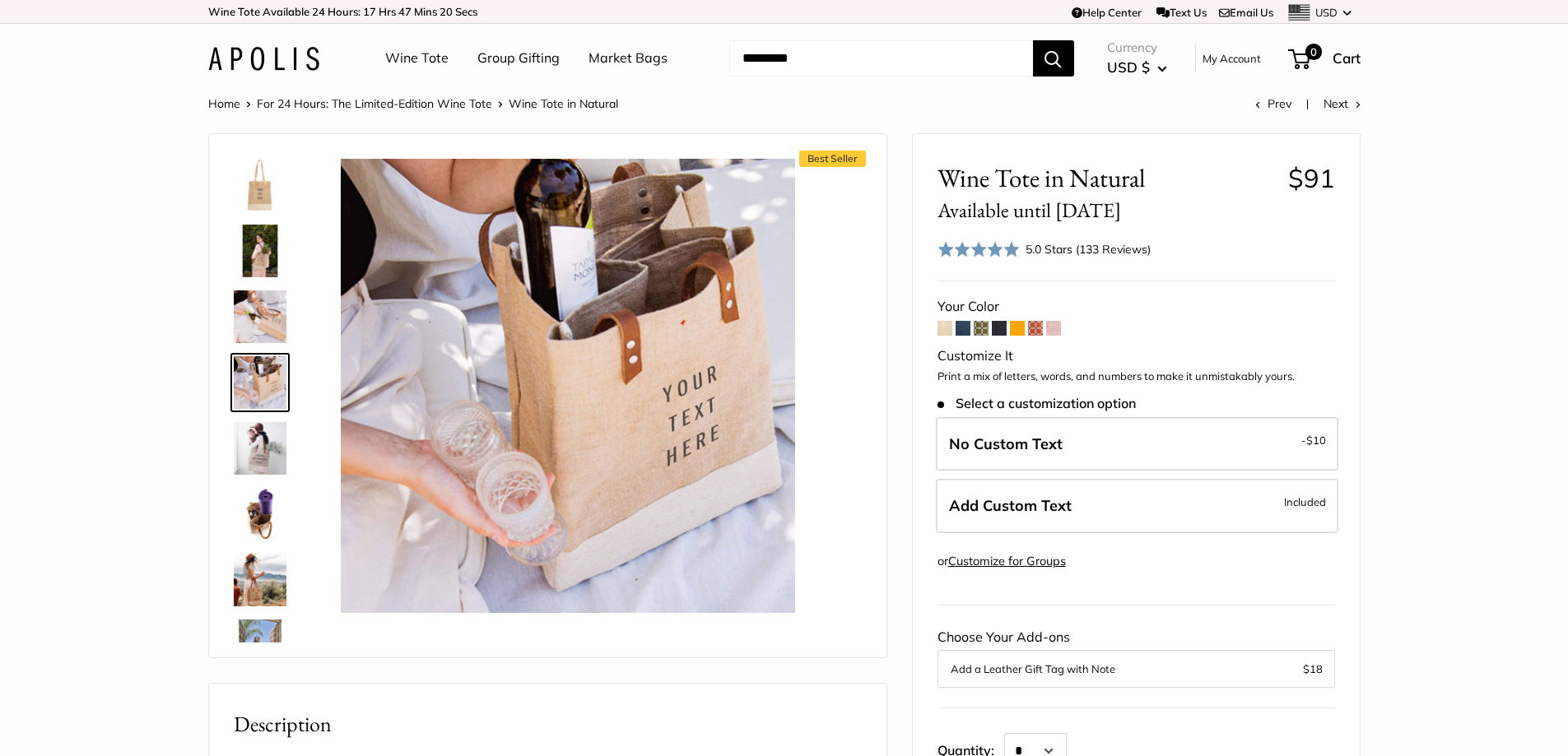
click at [274, 315] on img at bounding box center [260, 316] width 53 height 53
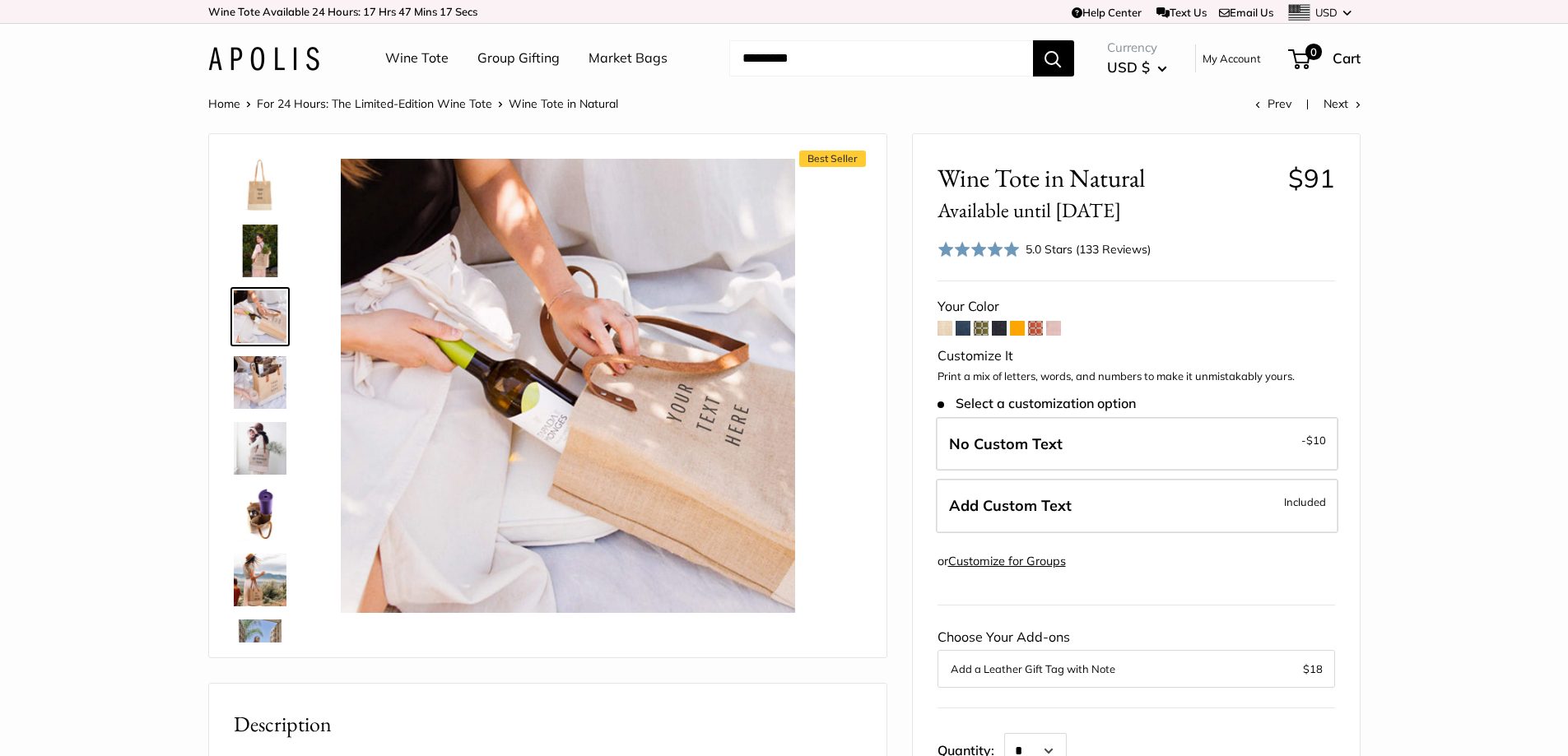
click at [264, 519] on img at bounding box center [260, 514] width 53 height 53
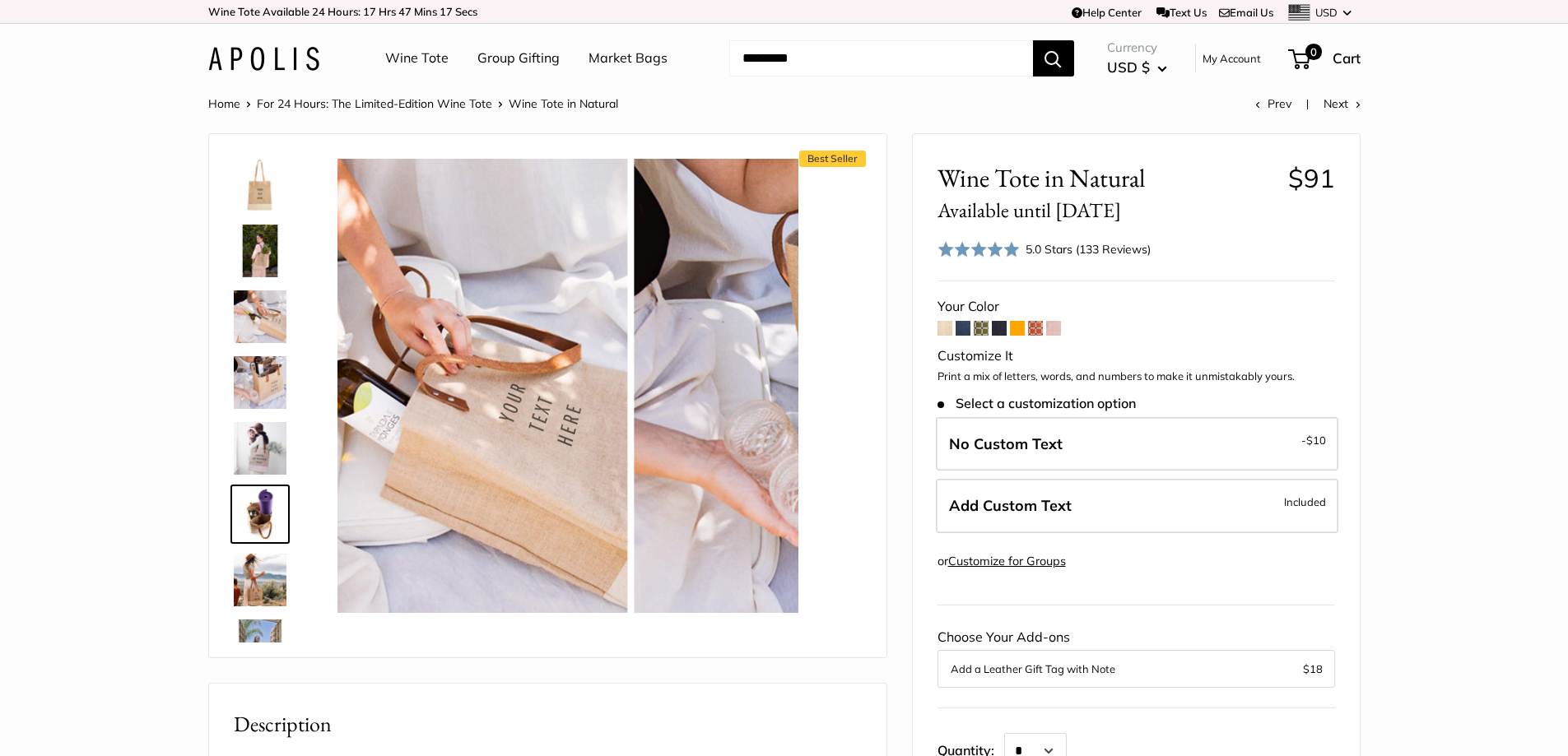
scroll to position [117, 0]
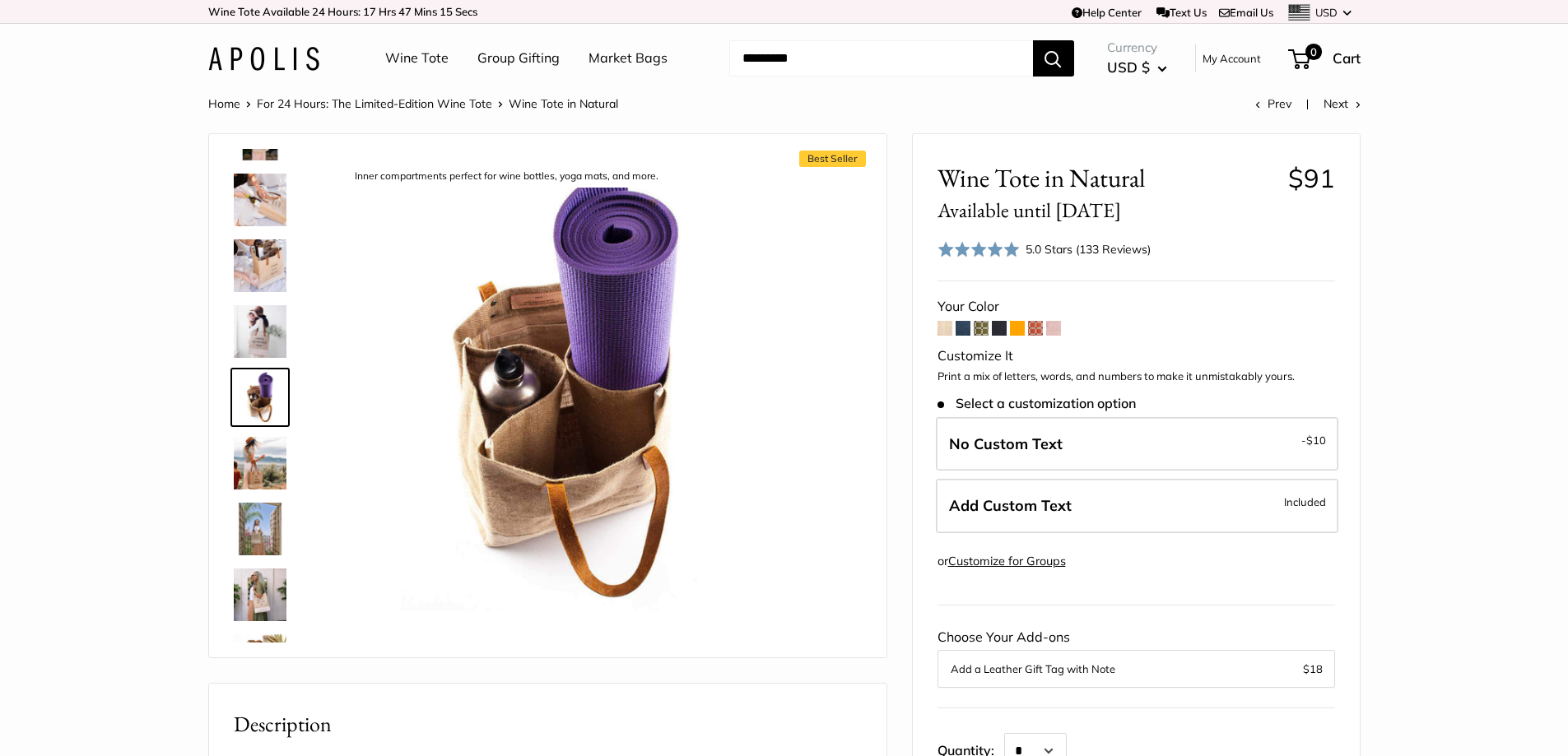
click at [266, 475] on img at bounding box center [260, 463] width 53 height 53
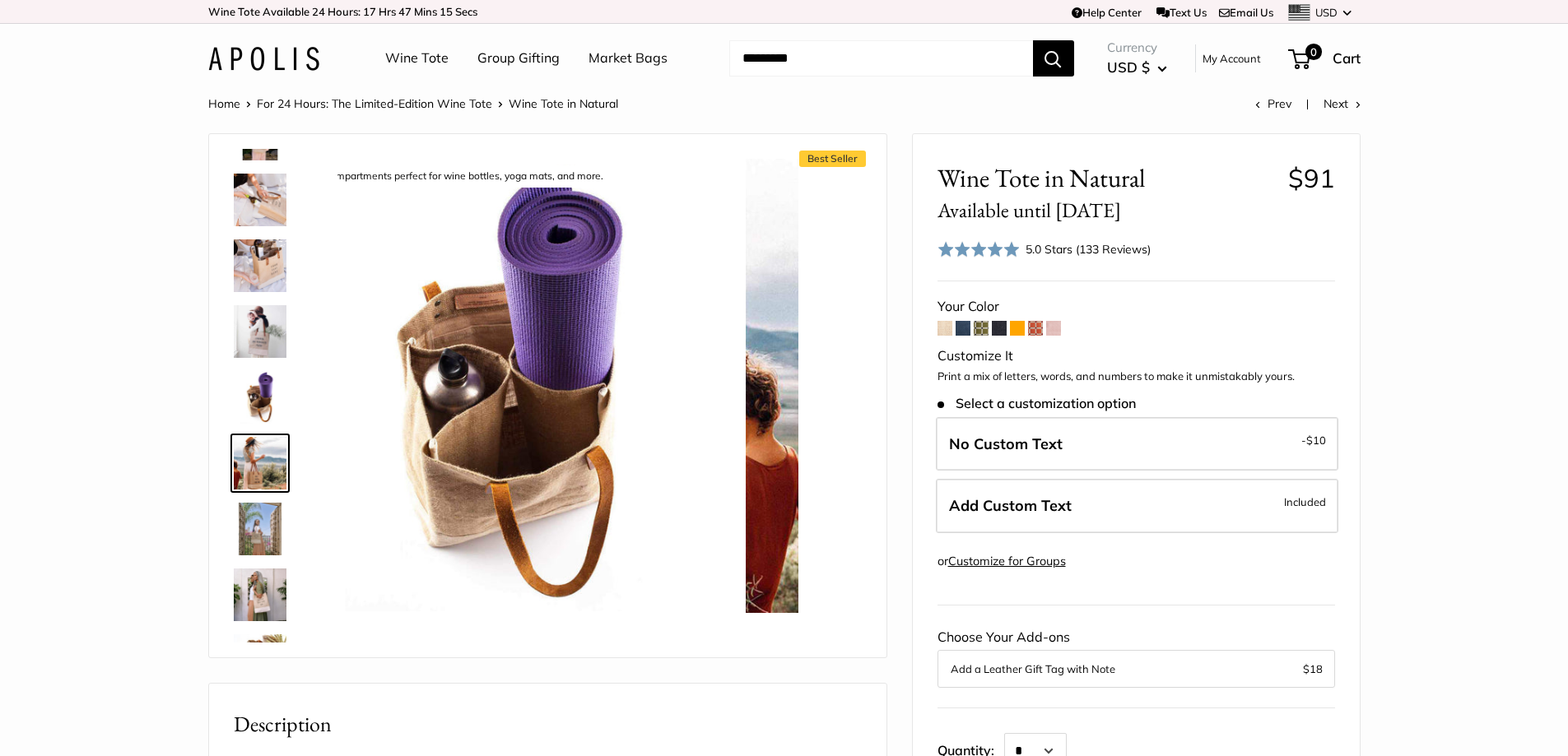
scroll to position [183, 0]
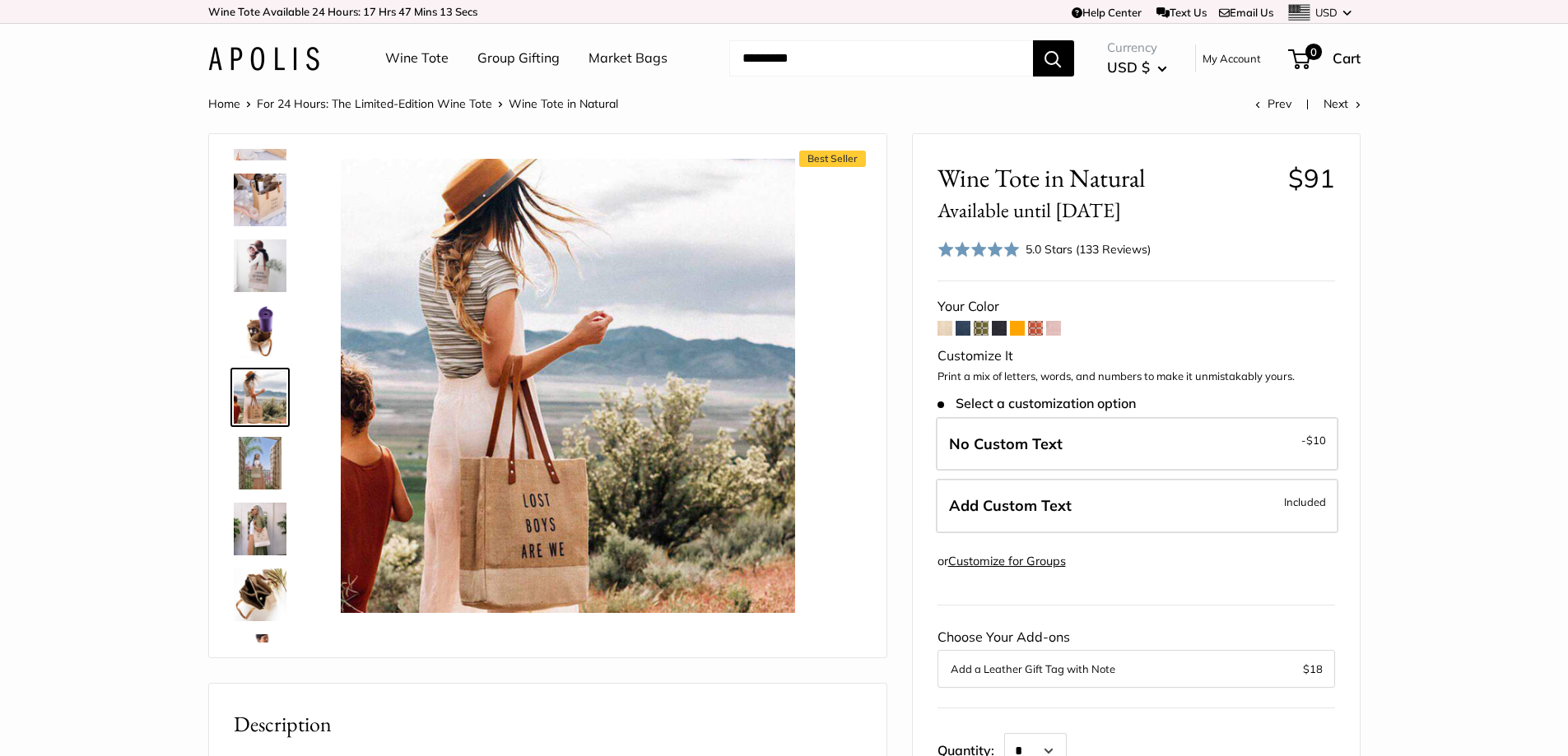
click at [261, 510] on img at bounding box center [260, 529] width 53 height 53
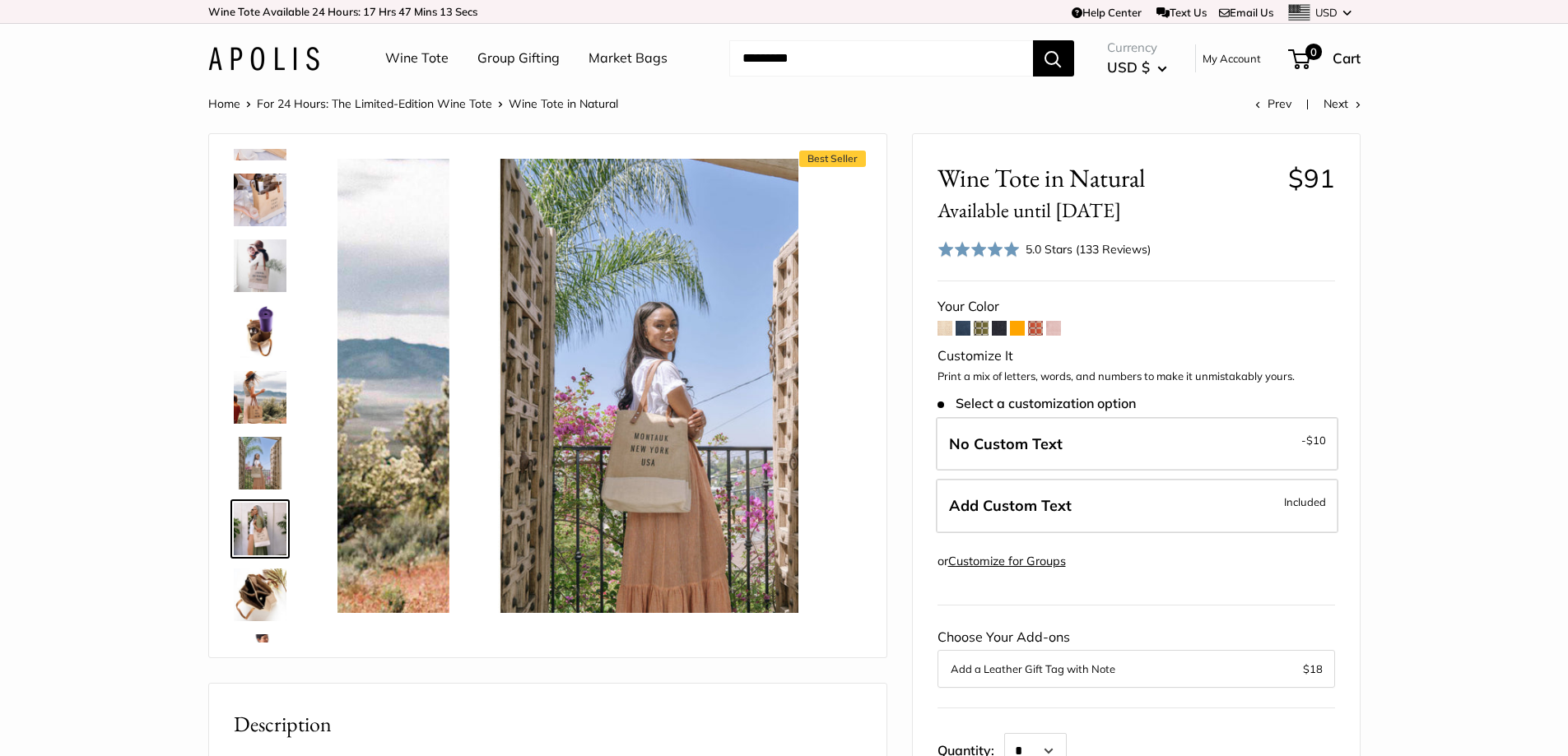
scroll to position [314, 0]
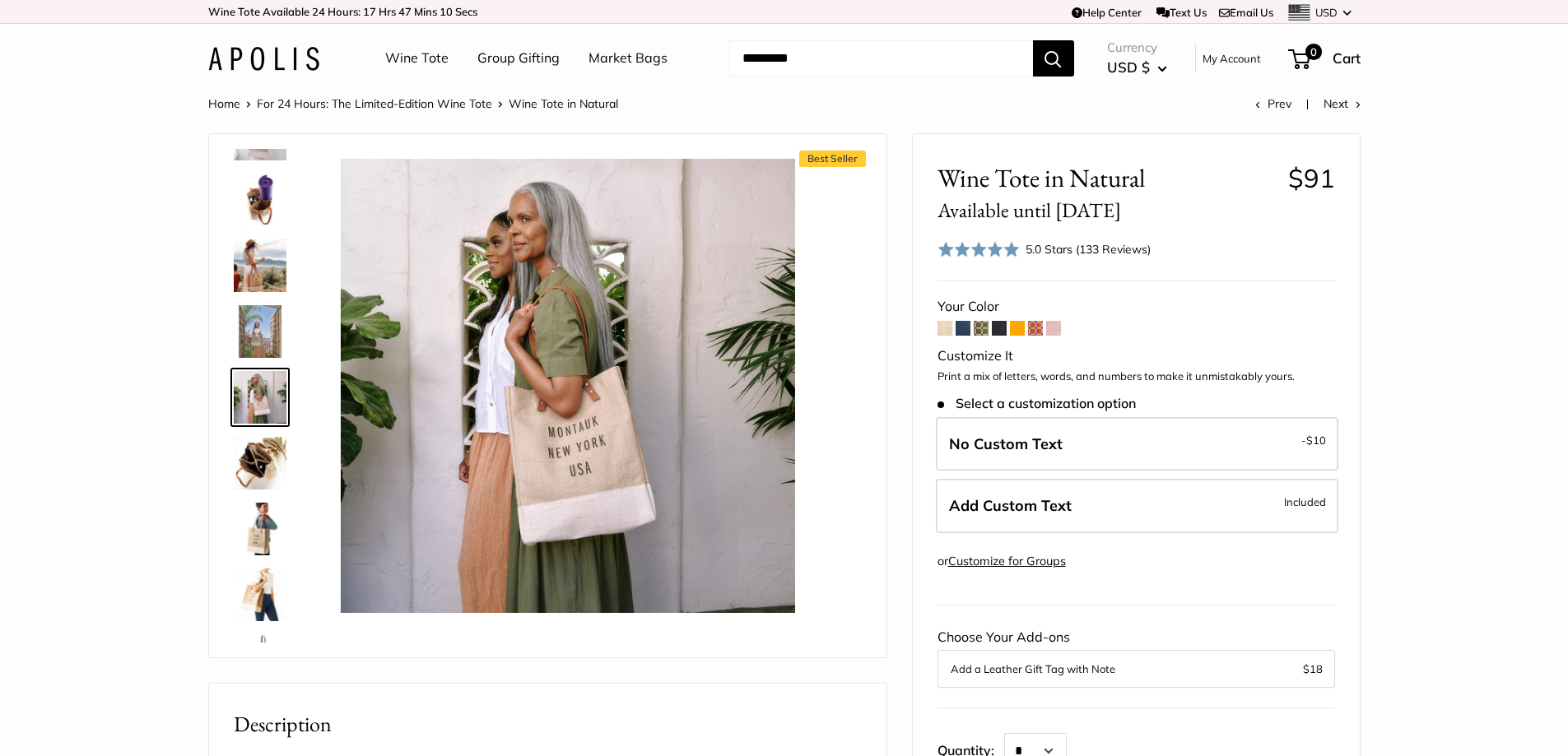
click at [266, 544] on img at bounding box center [260, 529] width 53 height 53
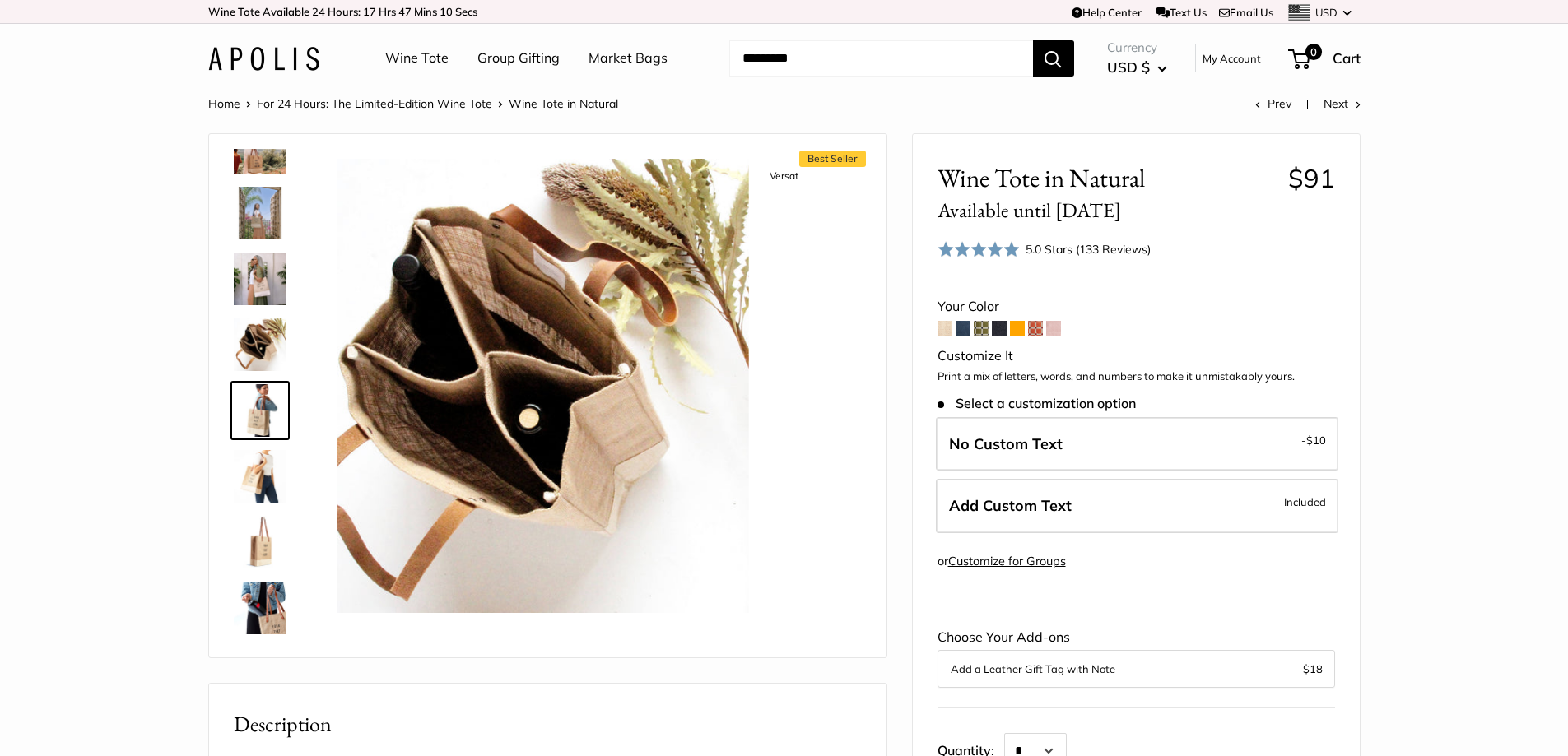
scroll to position [446, 0]
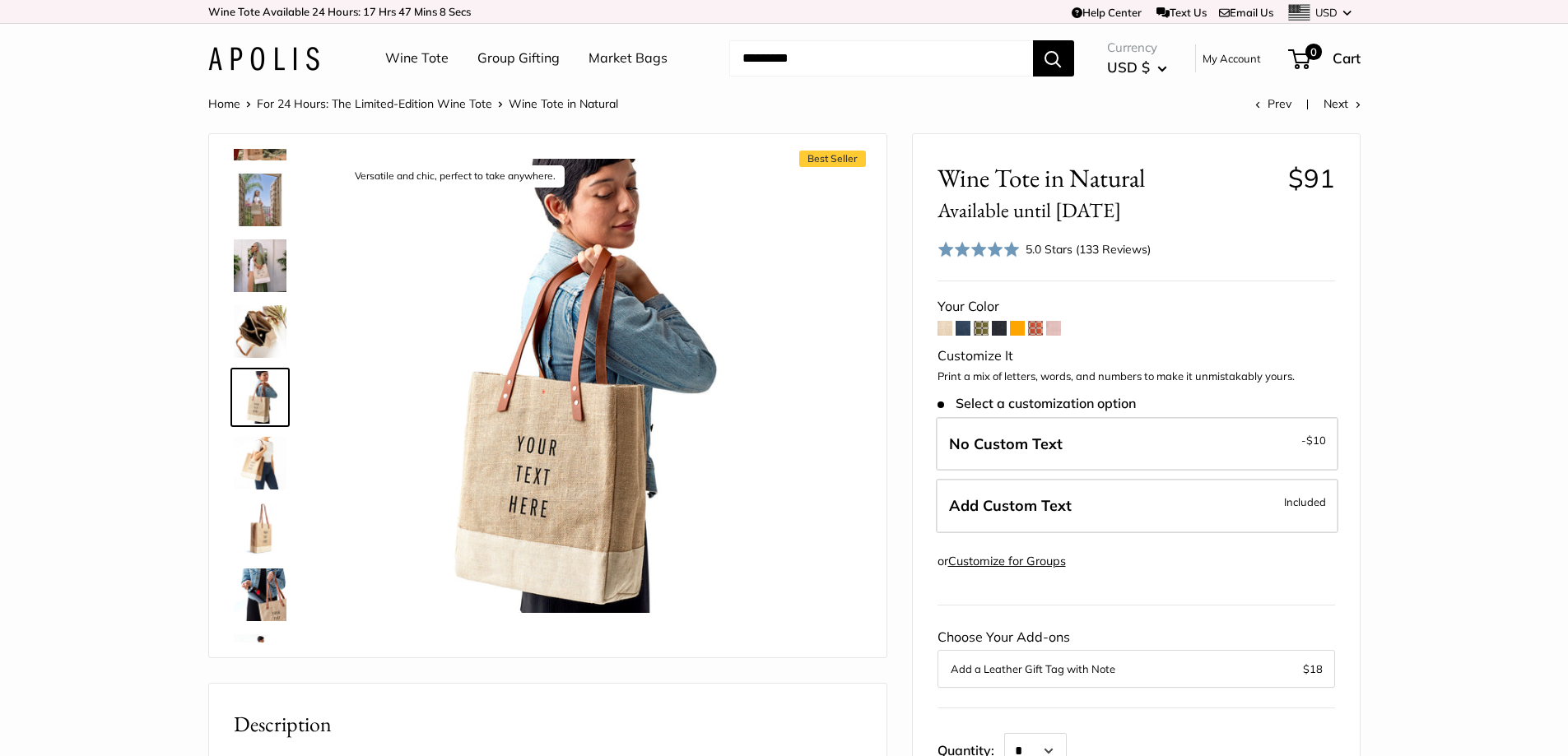
click at [263, 579] on img at bounding box center [260, 594] width 53 height 53
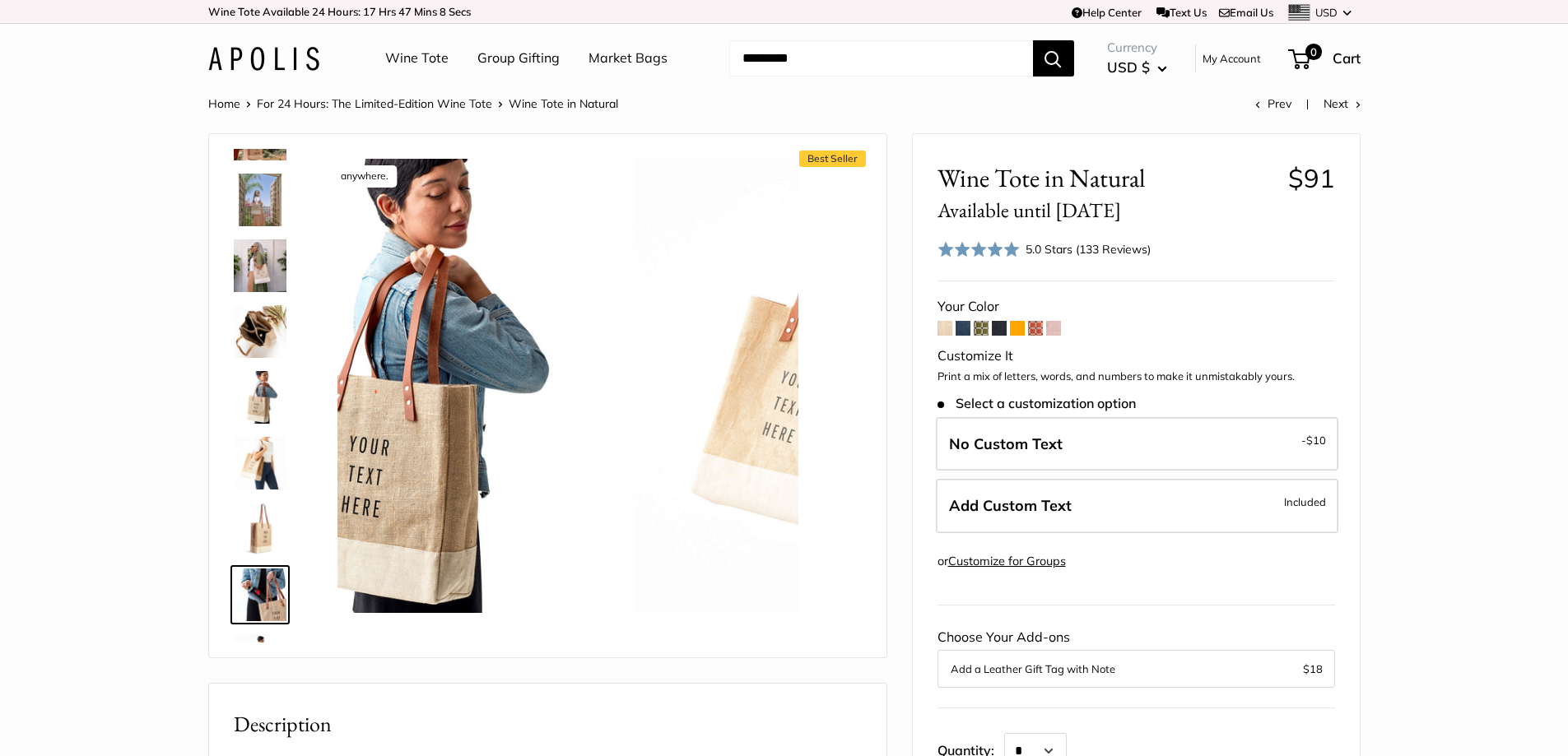
scroll to position [644, 0]
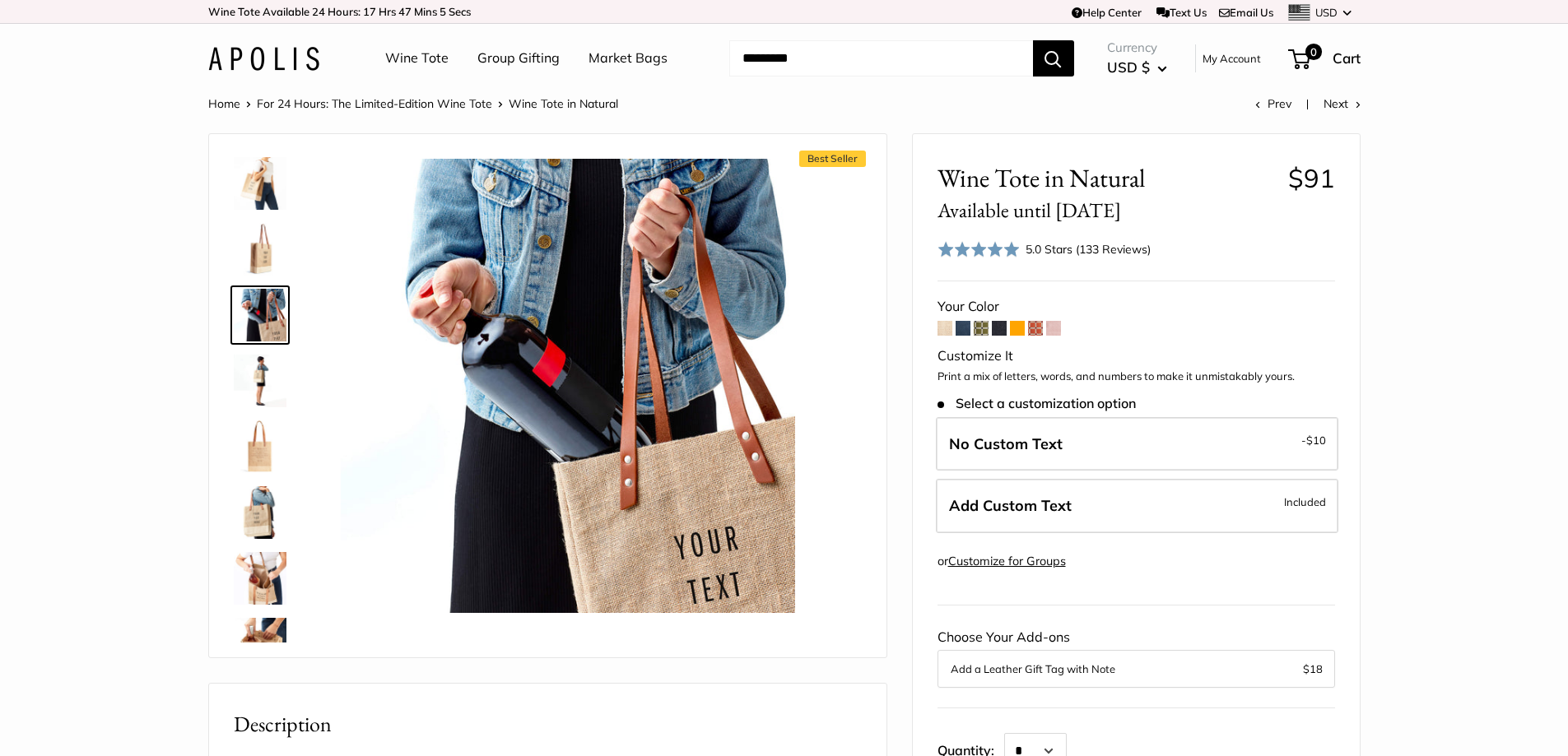
click at [263, 579] on img at bounding box center [260, 579] width 53 height 53
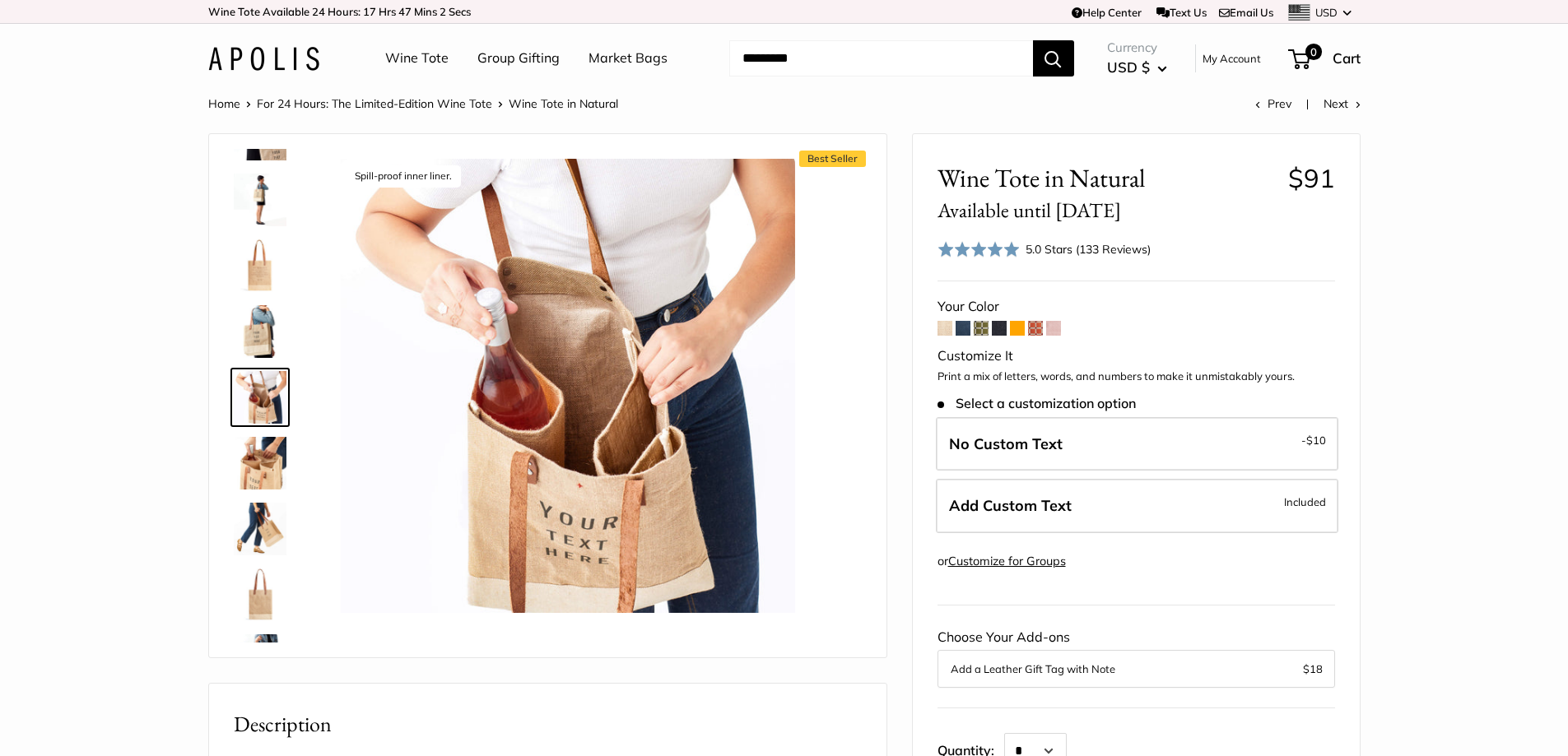
scroll to position [961, 0]
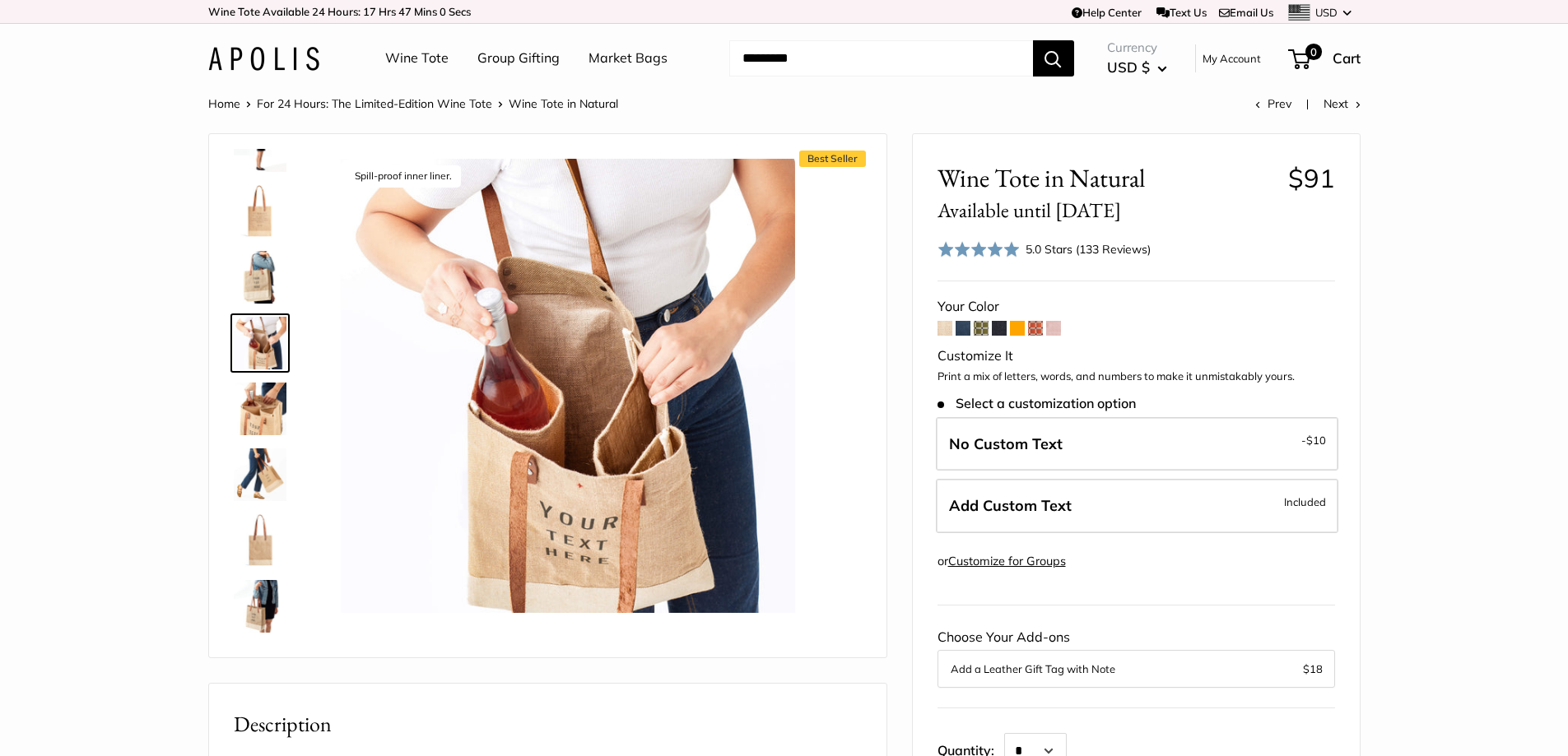
click at [273, 543] on img at bounding box center [260, 540] width 53 height 53
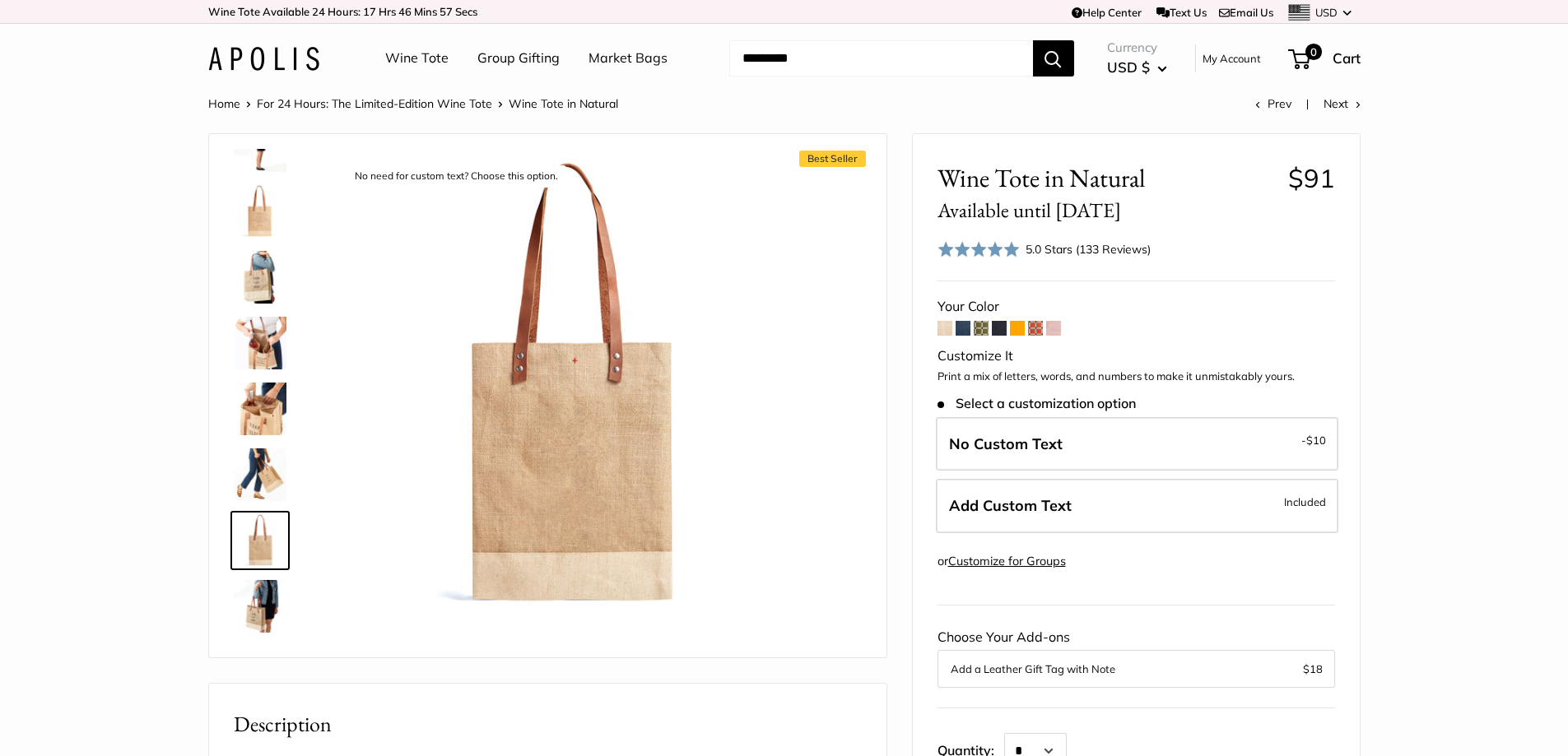
click at [247, 592] on img at bounding box center [260, 606] width 53 height 53
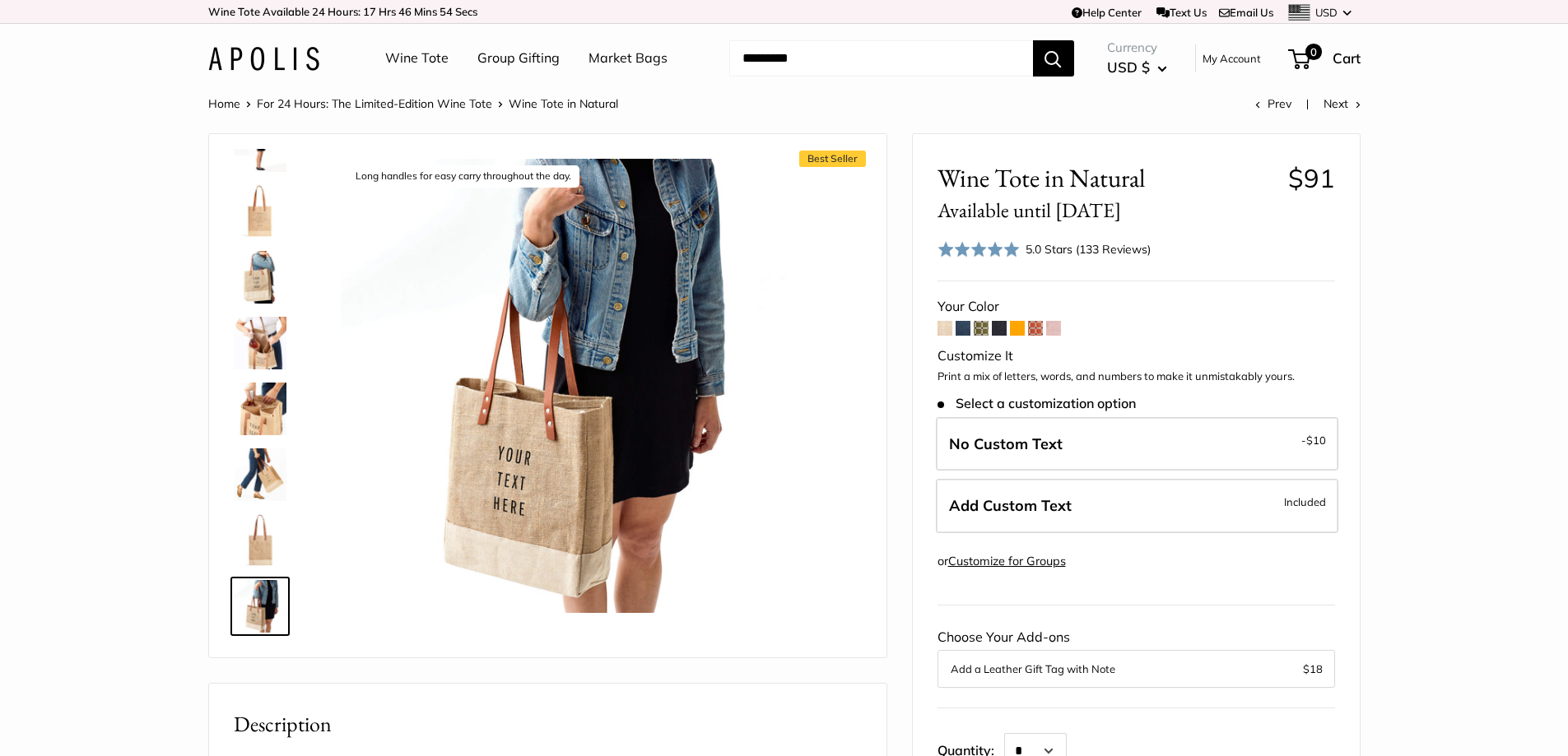
click at [253, 218] on img at bounding box center [260, 211] width 53 height 53
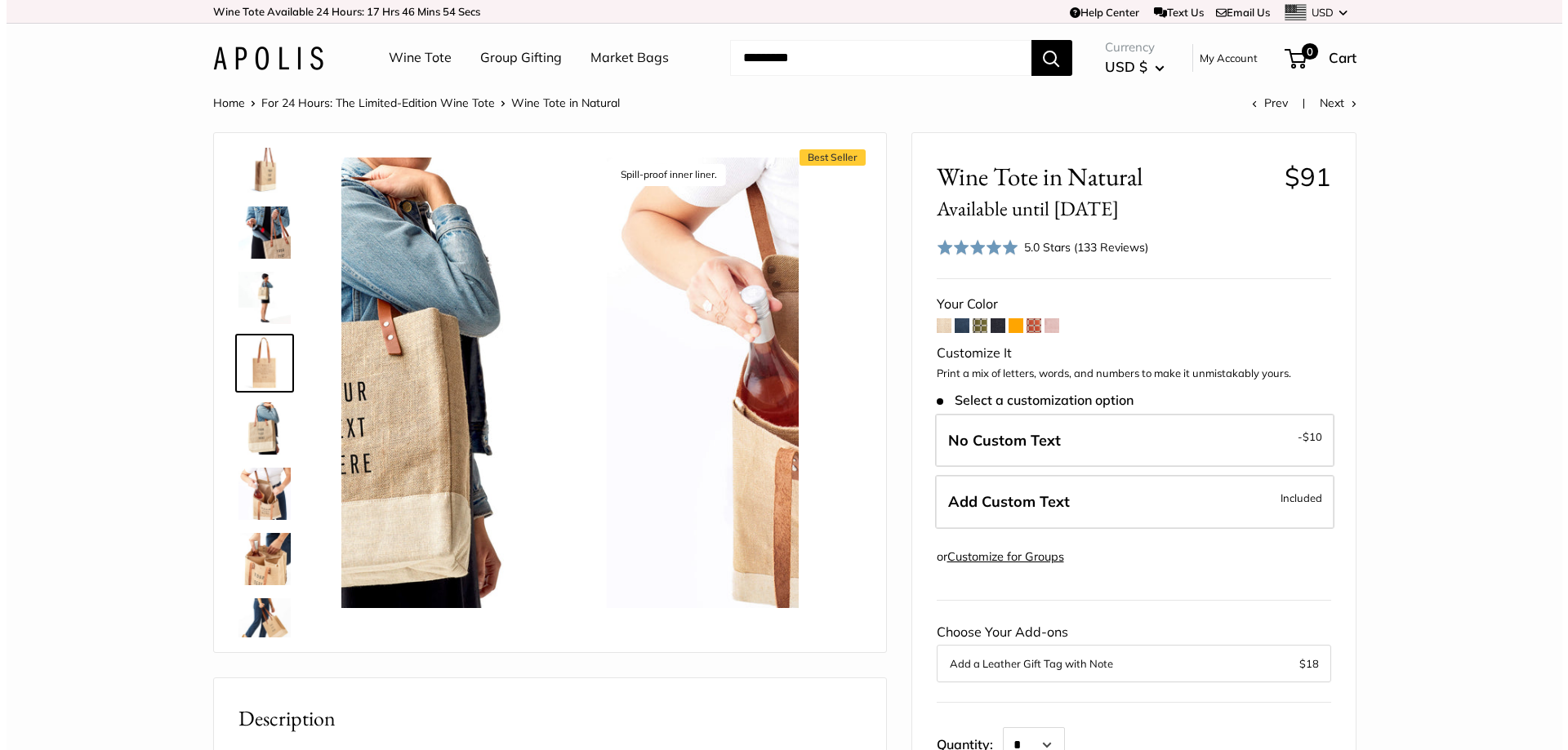
scroll to position [769, 0]
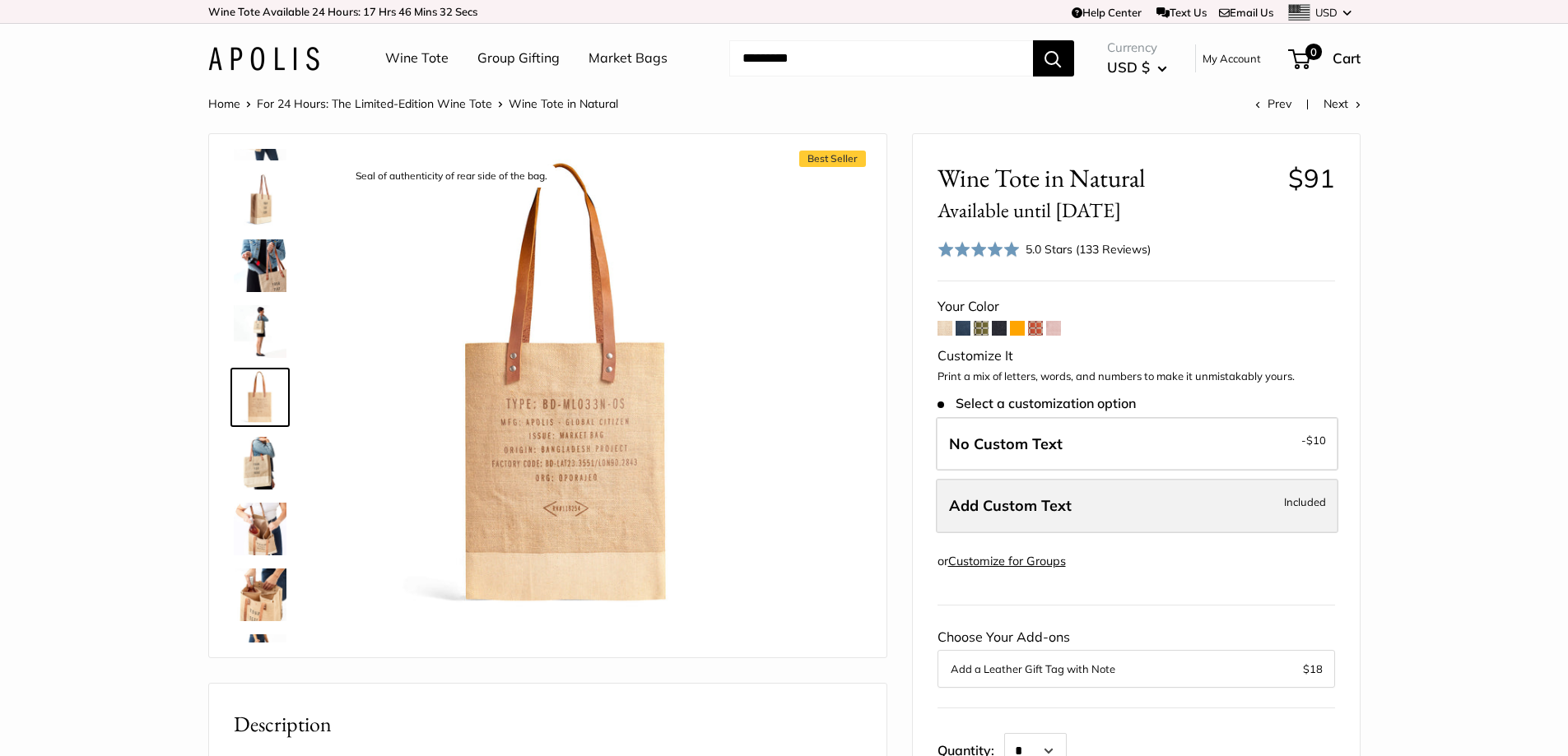
drag, startPoint x: 1281, startPoint y: 525, endPoint x: 1246, endPoint y: 486, distance: 52.4
drag, startPoint x: 1246, startPoint y: 486, endPoint x: 1234, endPoint y: 515, distance: 31.4
click at [1234, 515] on label "Add Custom Text Included" at bounding box center [1137, 506] width 403 height 54
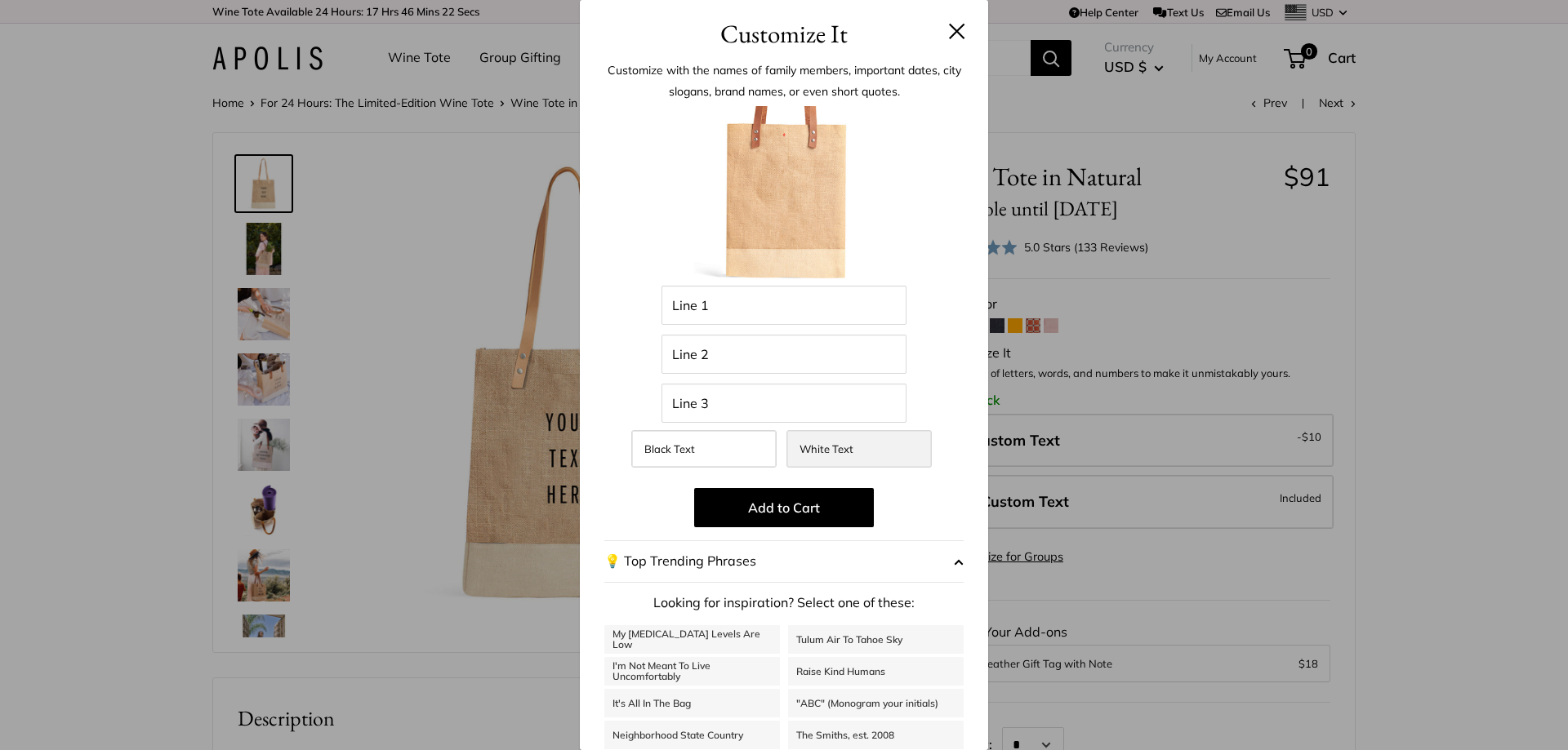
click at [859, 448] on label "White Text" at bounding box center [859, 449] width 145 height 37
click at [658, 448] on span "Black Text" at bounding box center [669, 449] width 51 height 13
click at [949, 23] on button at bounding box center [957, 32] width 17 height 17
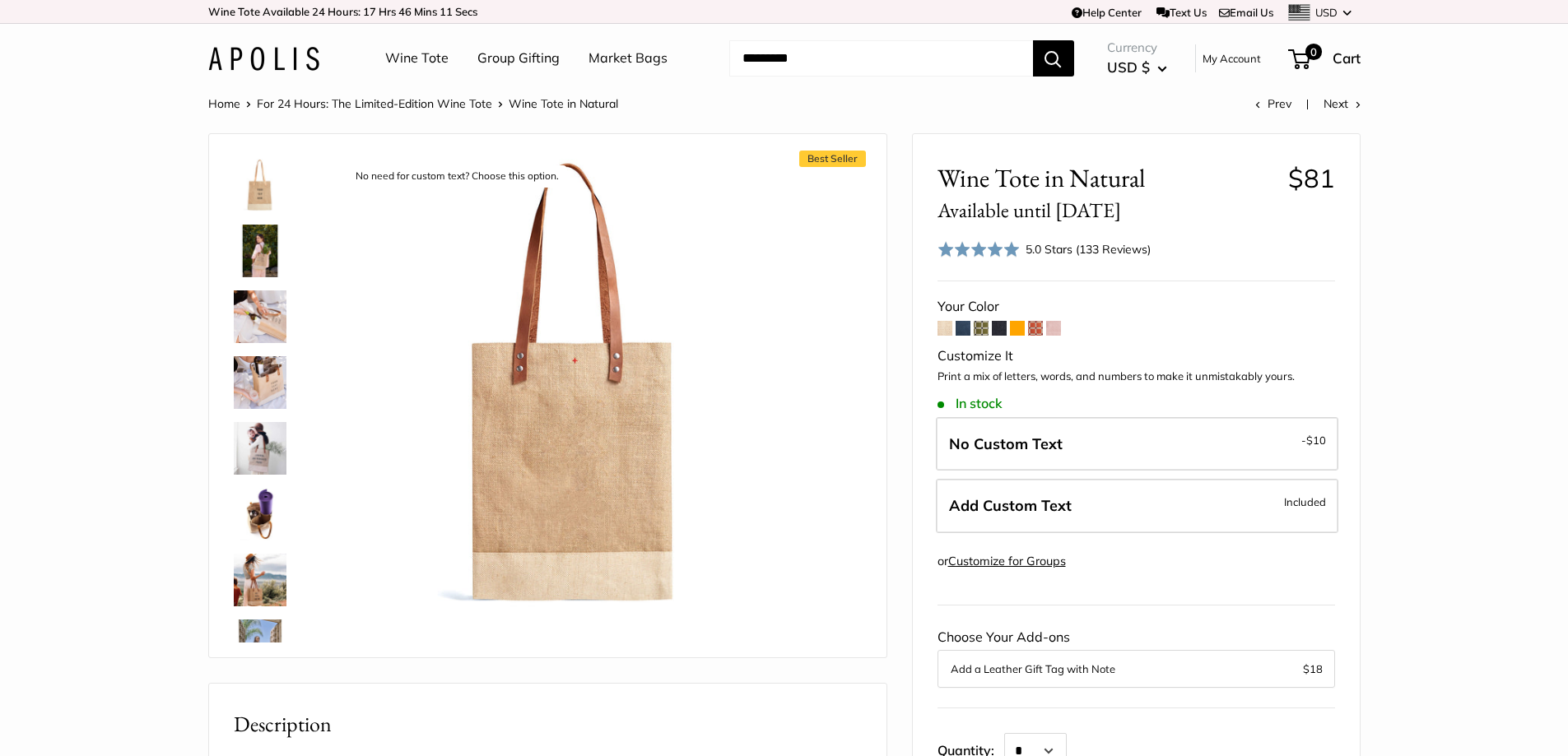
click at [252, 203] on img at bounding box center [260, 185] width 53 height 53
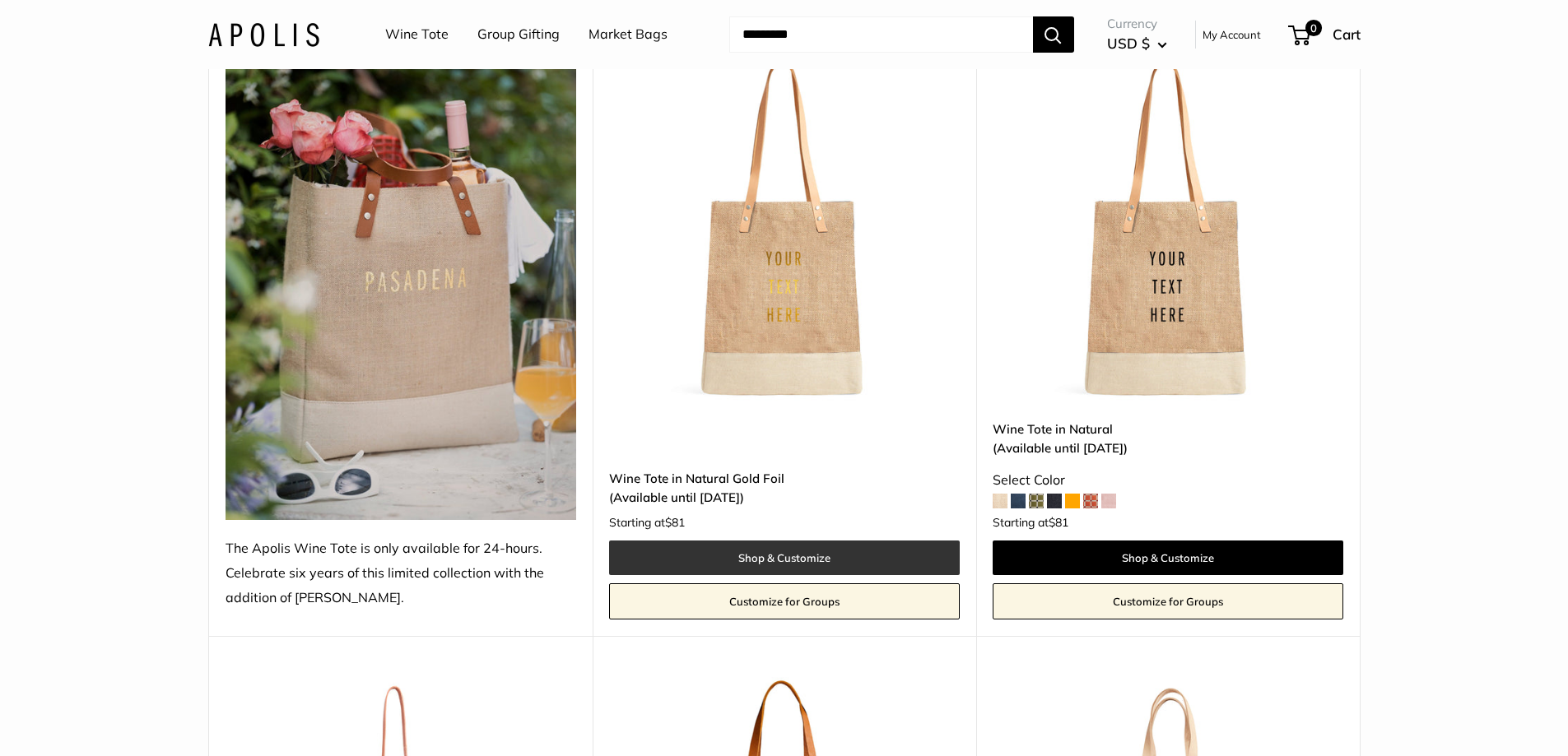
click at [804, 549] on link "Shop & Customize" at bounding box center [784, 558] width 351 height 34
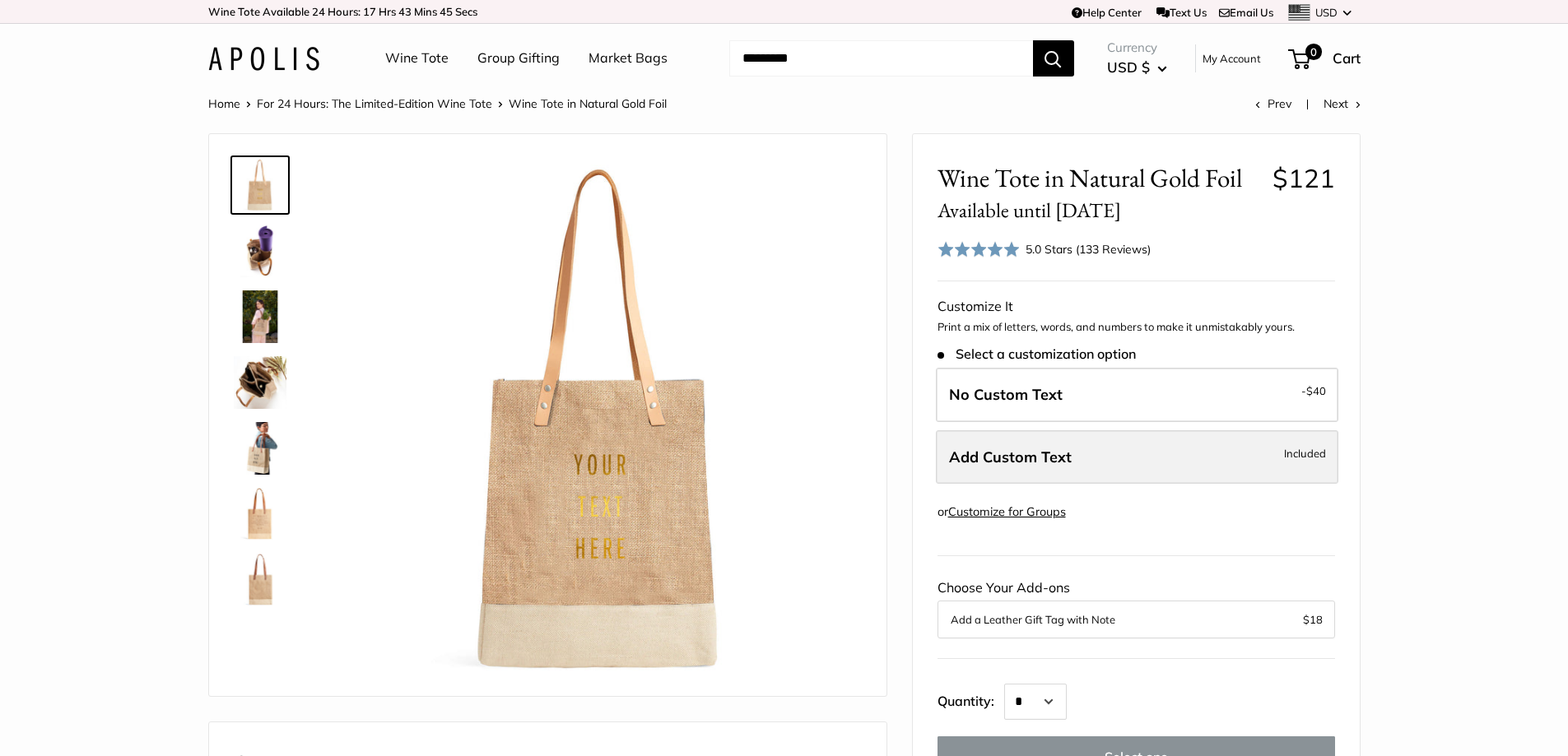
click at [1226, 462] on label "Add Custom Text Included" at bounding box center [1137, 457] width 403 height 54
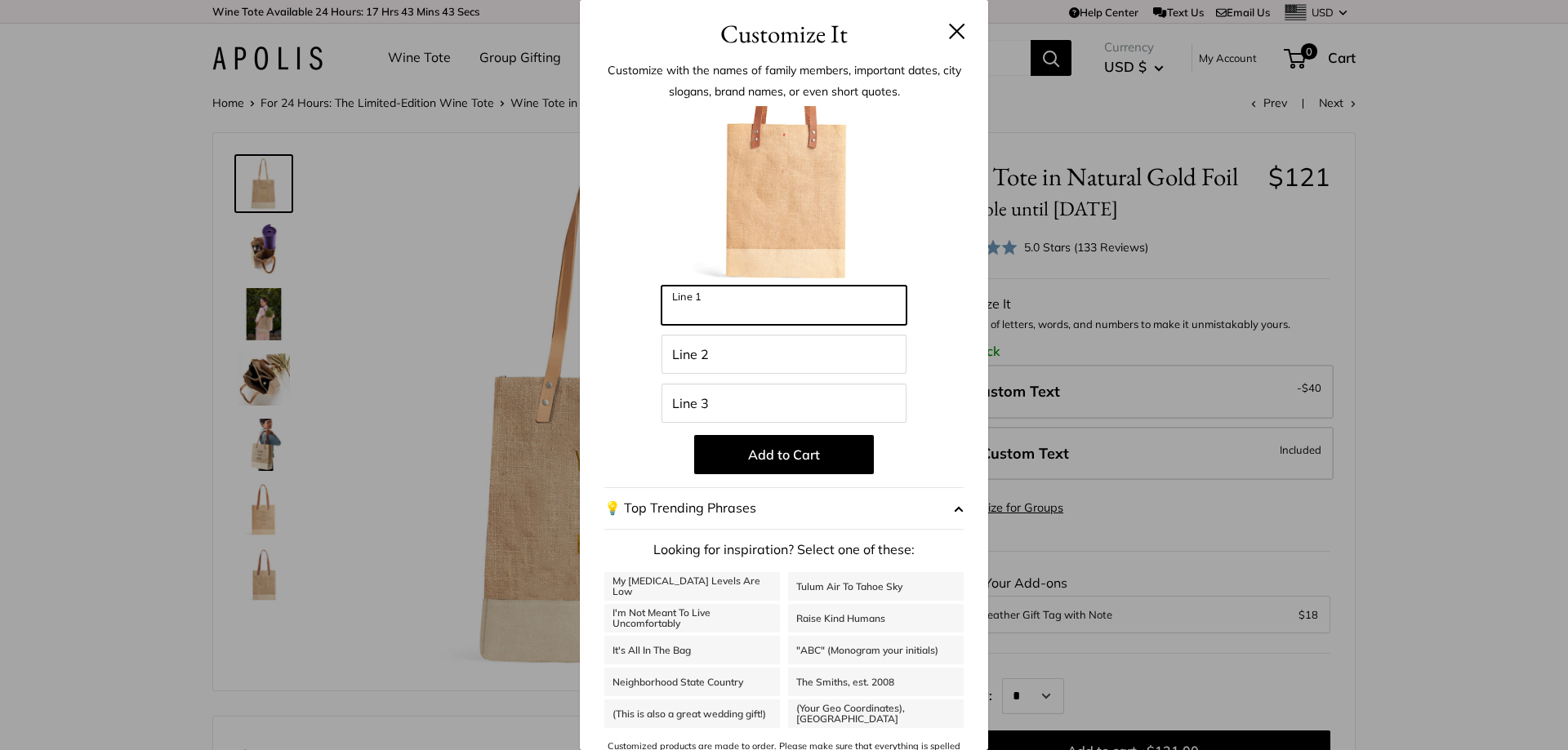
click at [720, 308] on input "Line 1" at bounding box center [784, 305] width 245 height 39
type input "*********"
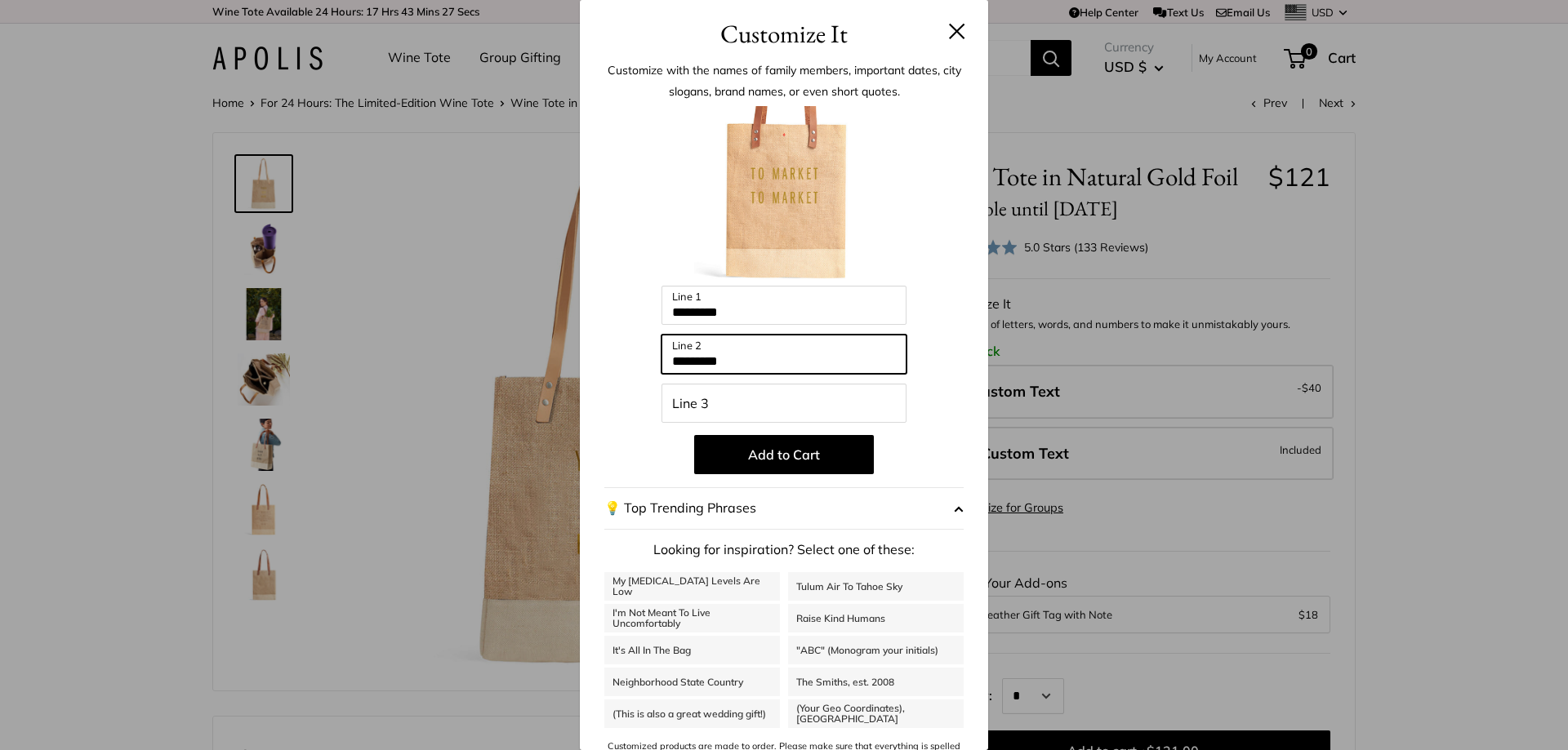
type input "*********"
click at [949, 32] on button at bounding box center [957, 32] width 17 height 17
click at [940, 32] on div "Wine Tote Group Gifting Market Bags Need help? Text Us: 20919 hello@apolisgloba…" at bounding box center [784, 57] width 1143 height 52
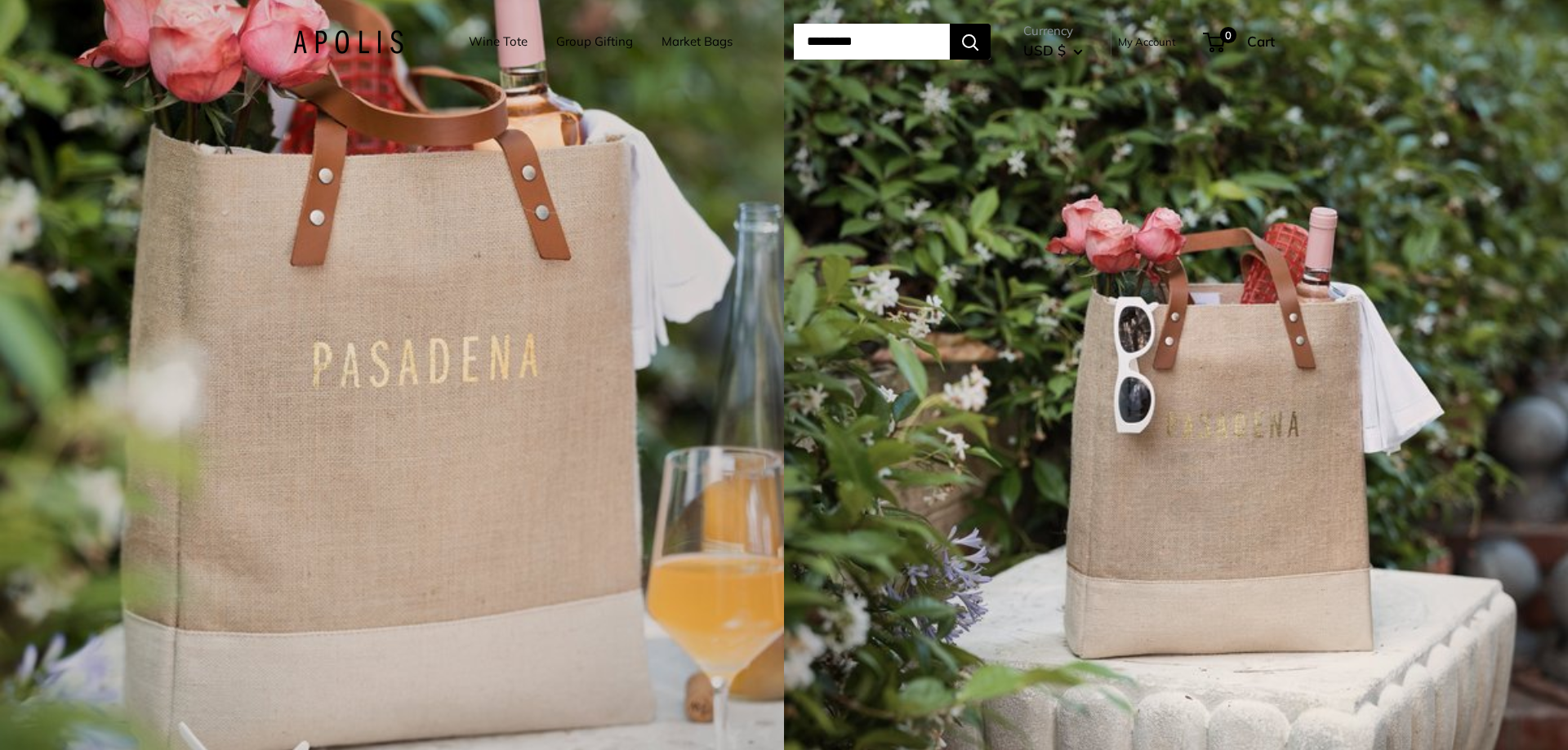
click at [833, 50] on input "Search..." at bounding box center [872, 42] width 156 height 36
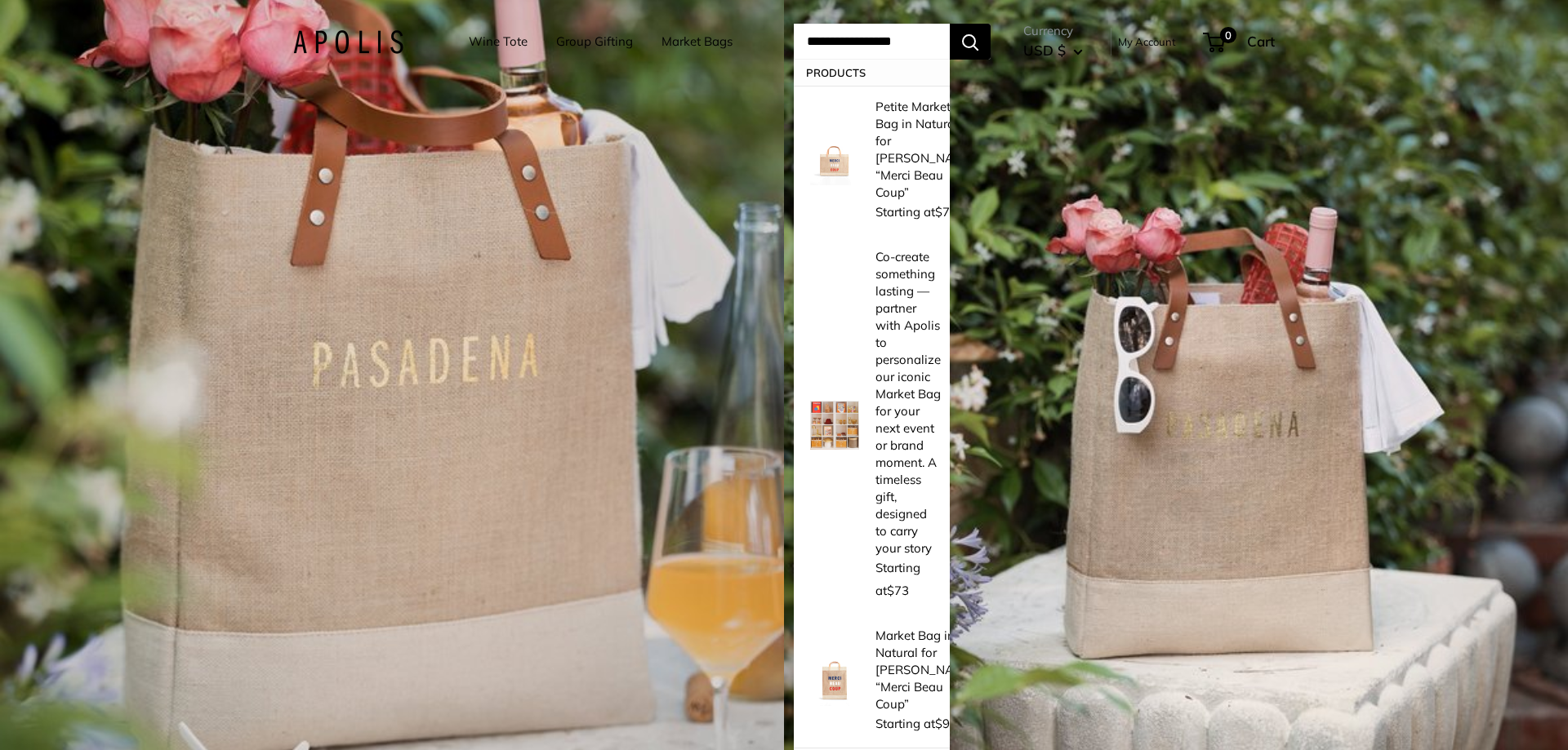
type input "**********"
click at [950, 24] on button "Search" at bounding box center [970, 42] width 41 height 36
